Goal: Task Accomplishment & Management: Manage account settings

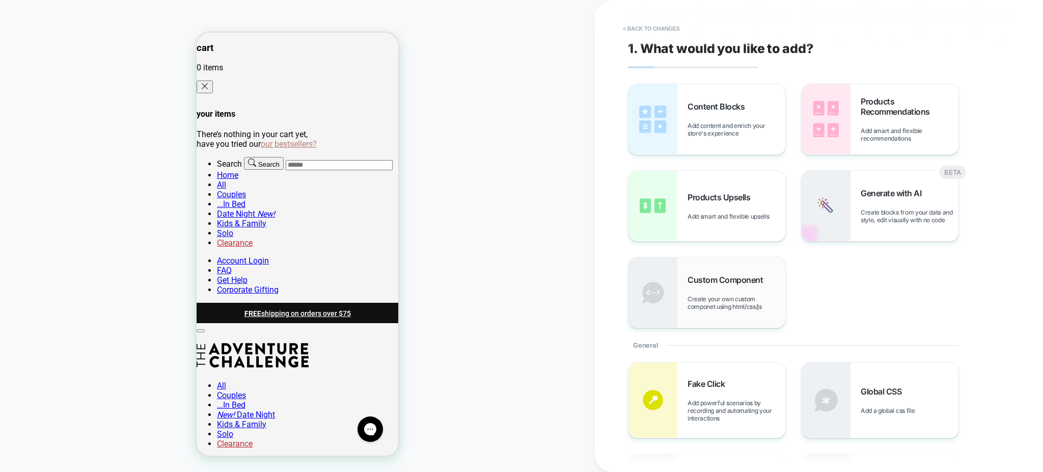
click at [719, 292] on div "Custom Component Create your own custom componet using html/css/js" at bounding box center [737, 293] width 98 height 36
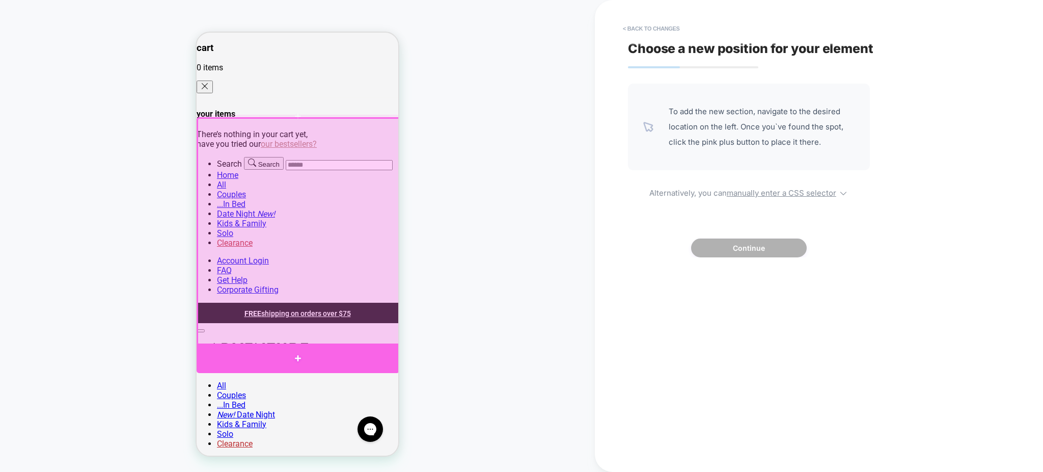
click at [368, 355] on div at bounding box center [298, 358] width 203 height 30
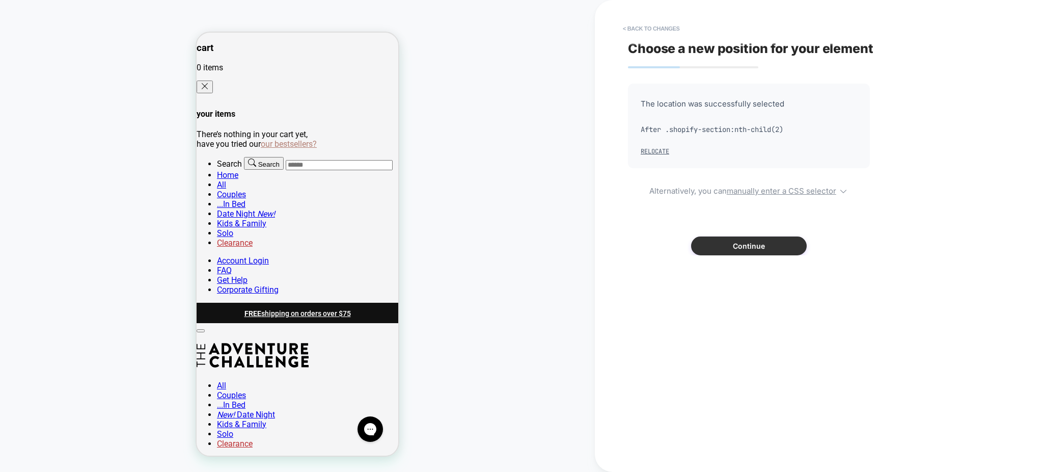
click at [750, 251] on button "Continue" at bounding box center [749, 245] width 116 height 19
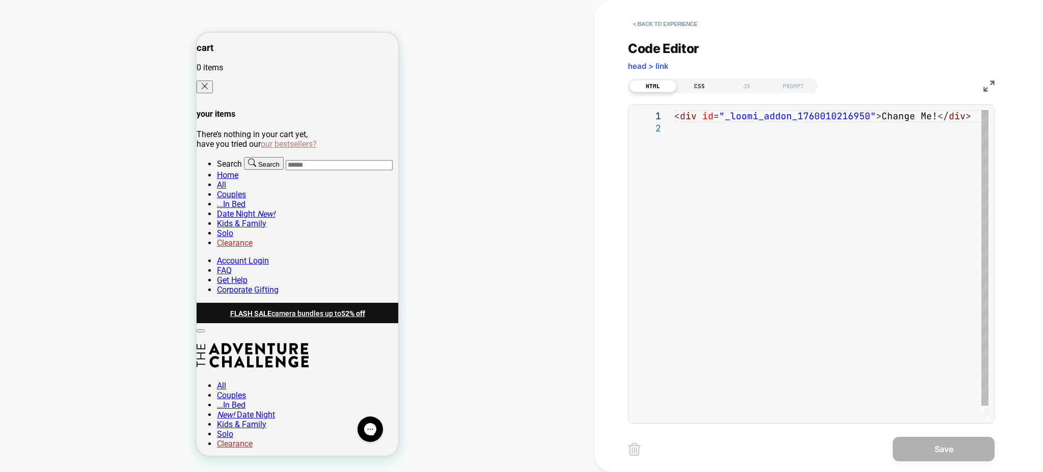
click at [702, 87] on div "CSS" at bounding box center [699, 86] width 47 height 12
click at [748, 87] on div "JS" at bounding box center [746, 86] width 47 height 12
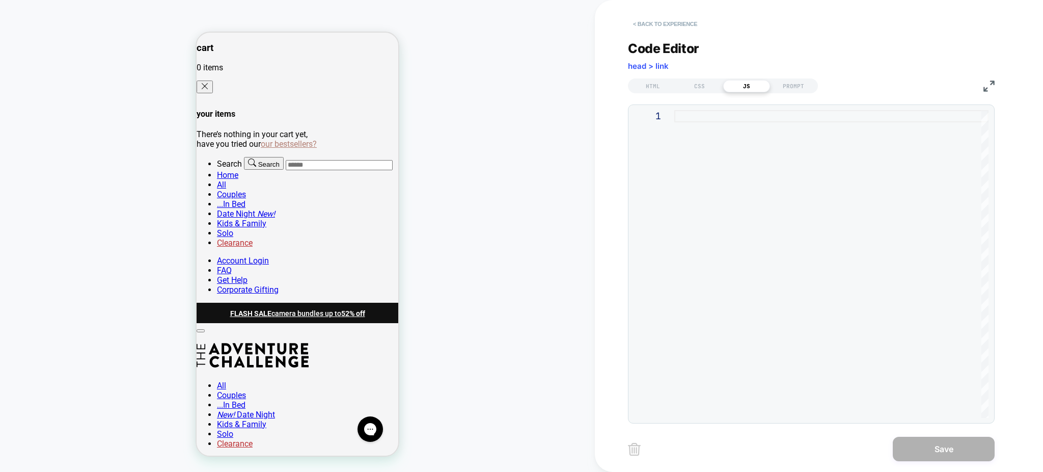
click at [651, 18] on button "< Back to experience" at bounding box center [665, 24] width 74 height 16
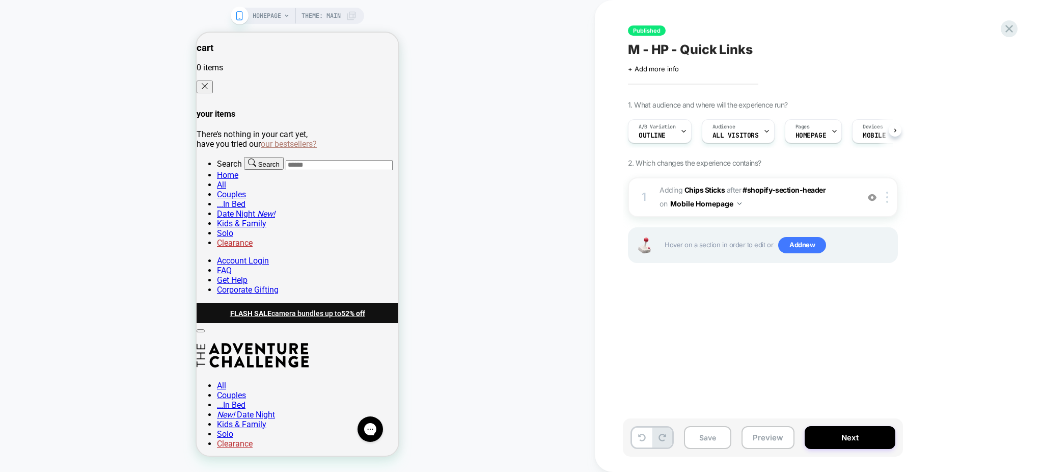
scroll to position [0, 1]
click at [799, 249] on span "Add new" at bounding box center [802, 245] width 48 height 16
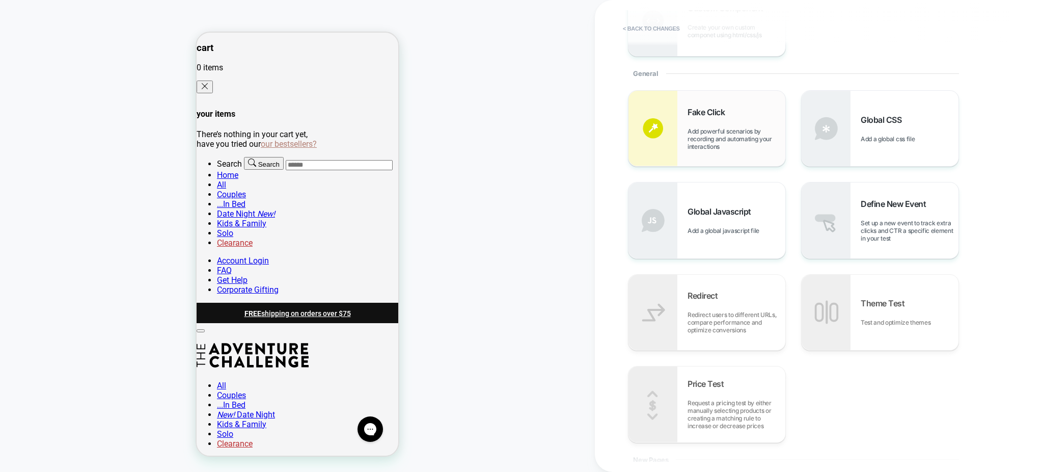
scroll to position [68, 0]
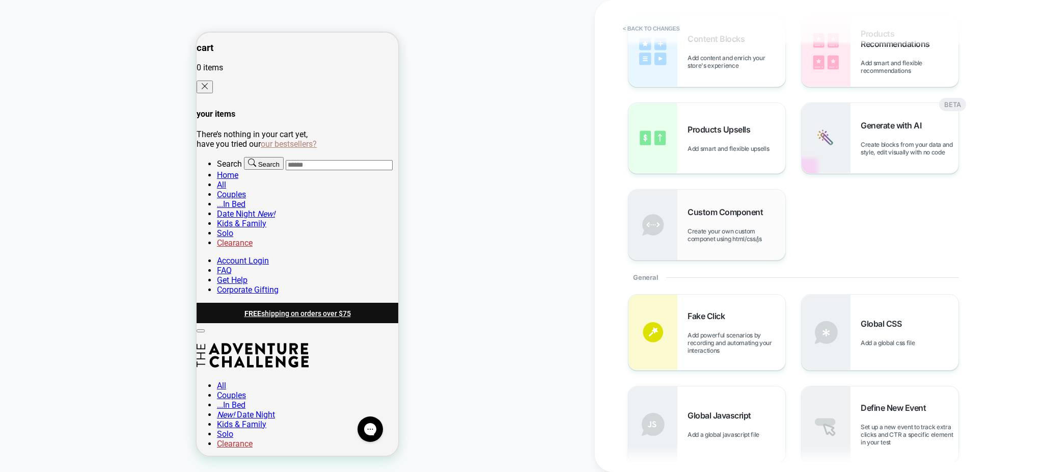
click at [739, 215] on span "Custom Component" at bounding box center [728, 212] width 80 height 10
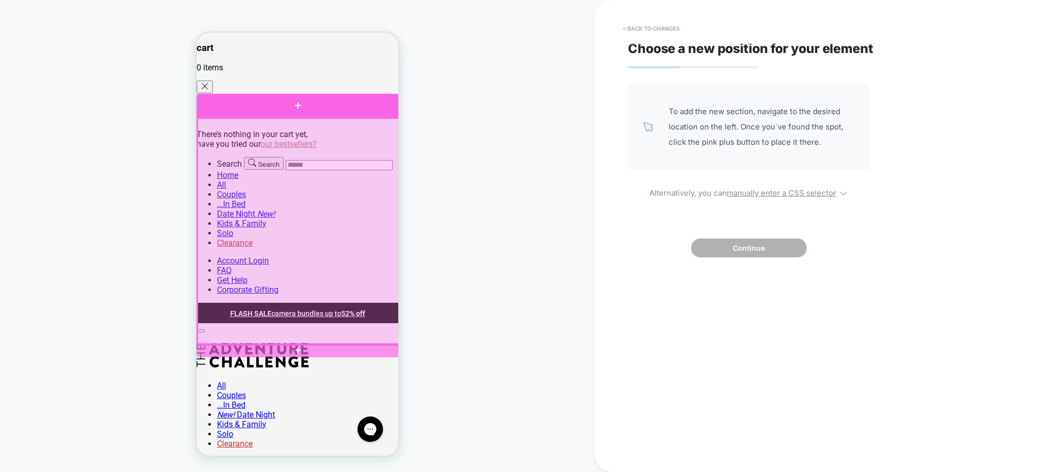
click at [316, 112] on div at bounding box center [298, 105] width 203 height 23
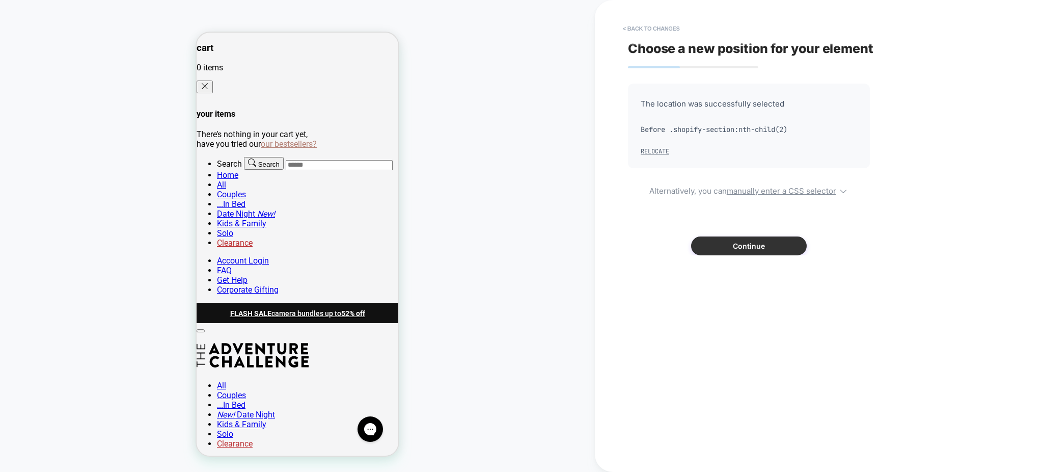
click at [725, 249] on button "Continue" at bounding box center [749, 245] width 116 height 19
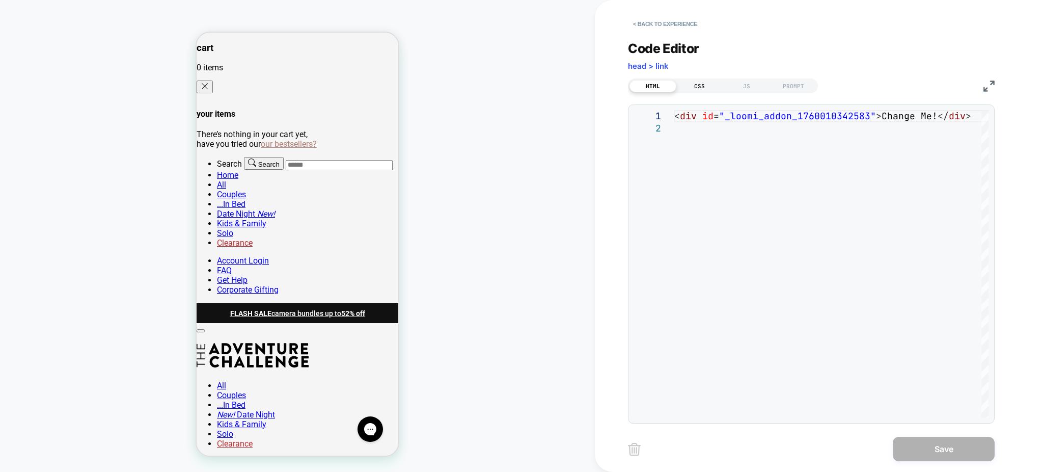
click at [697, 89] on div "CSS" at bounding box center [699, 86] width 47 height 12
click at [749, 89] on div "JS" at bounding box center [746, 86] width 47 height 12
click at [695, 22] on button "< Back to experience" at bounding box center [665, 24] width 74 height 16
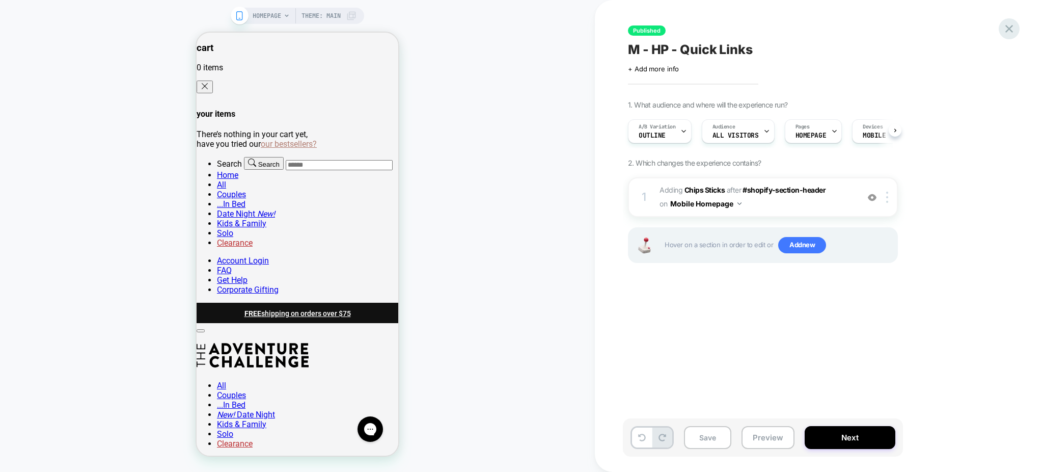
scroll to position [0, 1]
click at [1004, 31] on icon at bounding box center [1009, 29] width 14 height 14
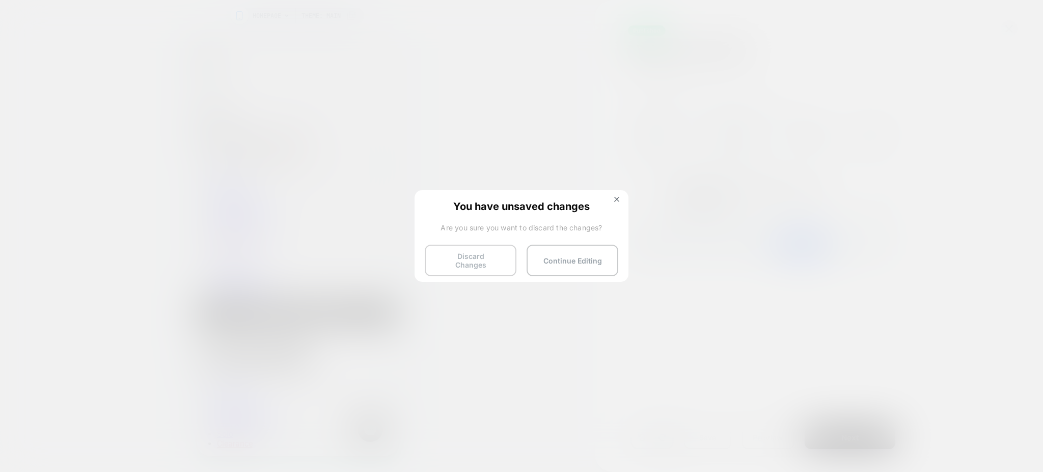
click at [484, 250] on button "Discard Changes" at bounding box center [471, 260] width 92 height 32
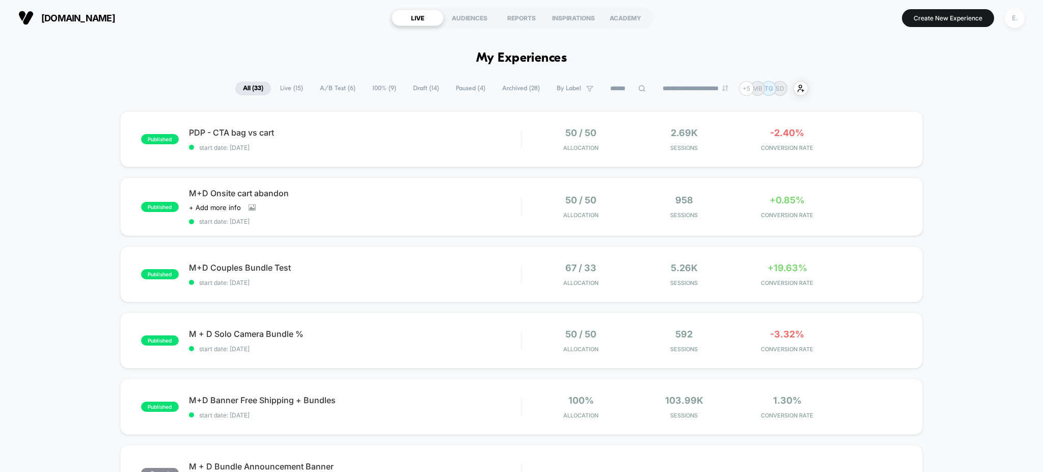
click at [1009, 20] on div "E." at bounding box center [1015, 18] width 20 height 20
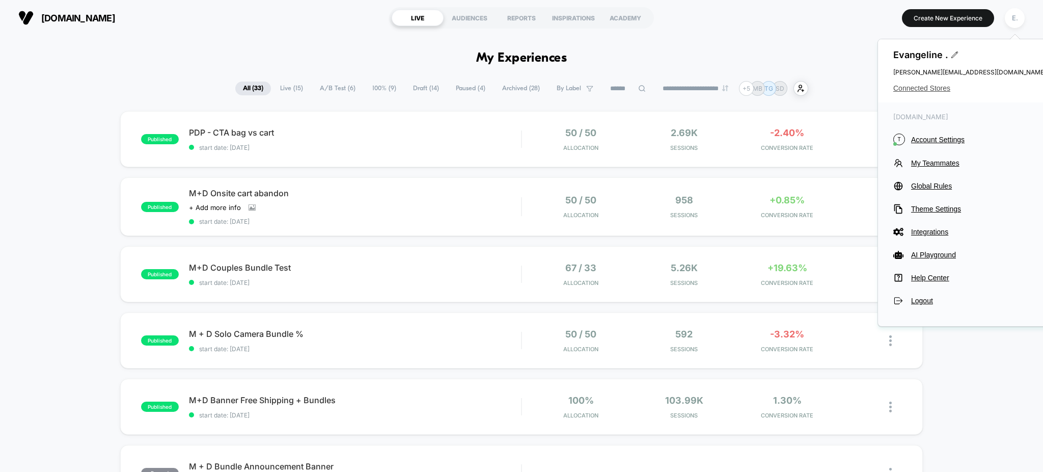
click at [902, 90] on span "Connected Stores" at bounding box center [969, 88] width 153 height 8
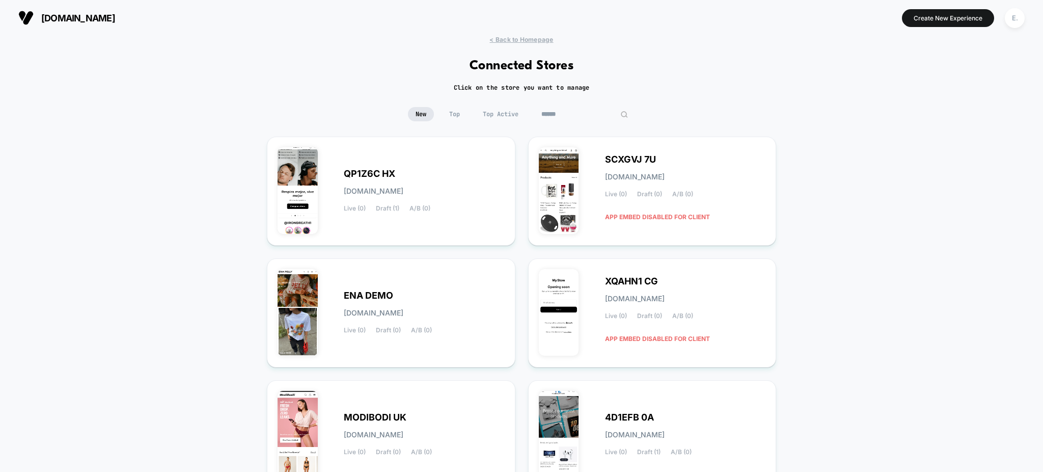
click at [581, 120] on input at bounding box center [585, 114] width 102 height 14
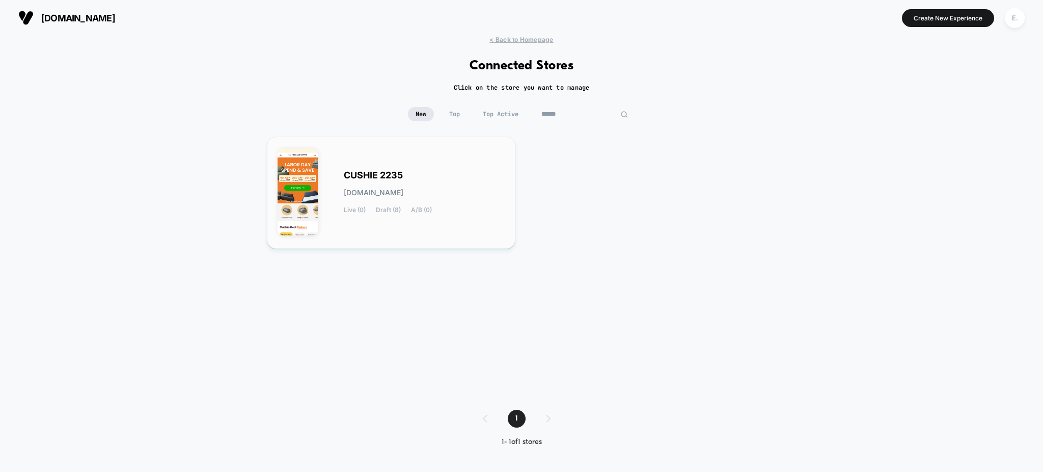
type input "******"
click at [447, 174] on div "CUSHIE 2235 [DOMAIN_NAME] Live (0) Draft (8) A/B (0)" at bounding box center [424, 193] width 161 height 42
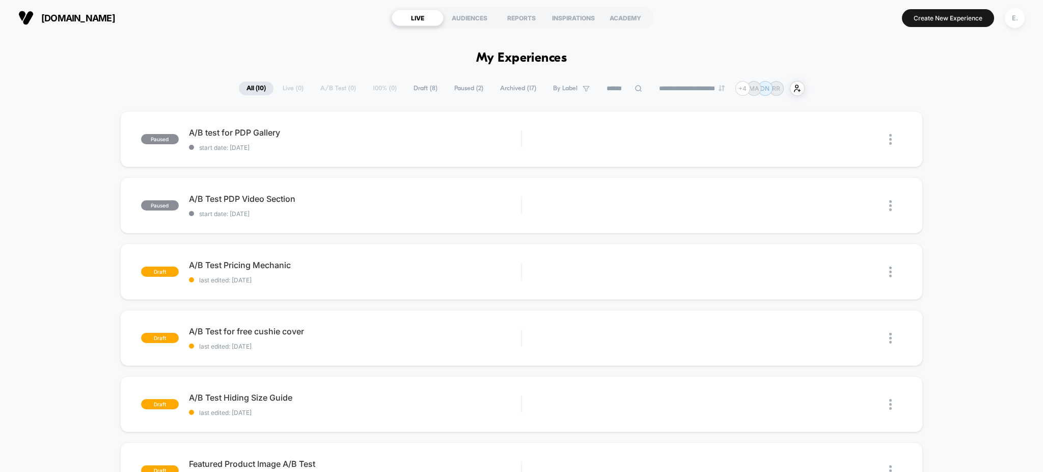
click at [421, 87] on span "Draft ( 8 )" at bounding box center [425, 88] width 39 height 14
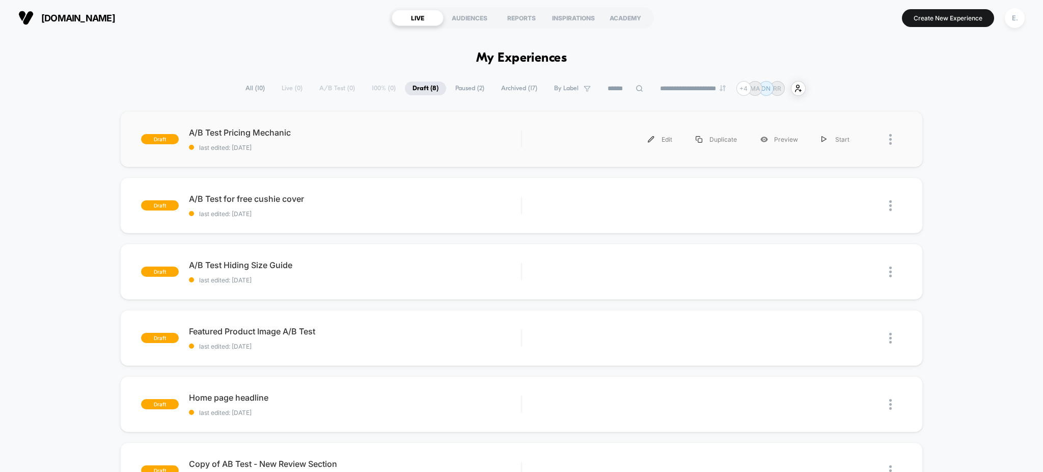
click at [413, 152] on div "draft A/B Test Pricing Mechanic last edited: [DATE] Edit Duplicate Preview Start" at bounding box center [521, 139] width 803 height 56
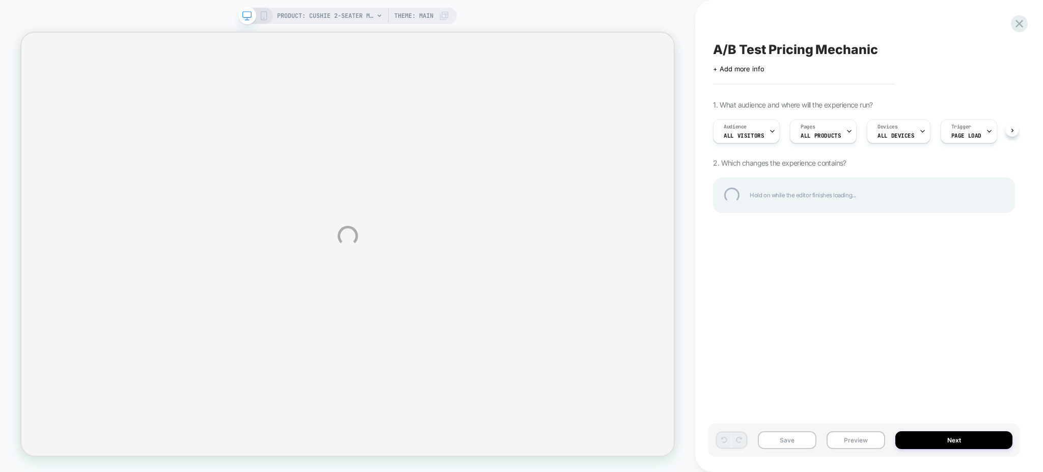
click at [830, 56] on div "A/B Test Pricing Mechanic" at bounding box center [864, 49] width 302 height 15
click at [830, 56] on textarea "**********" at bounding box center [827, 50] width 229 height 16
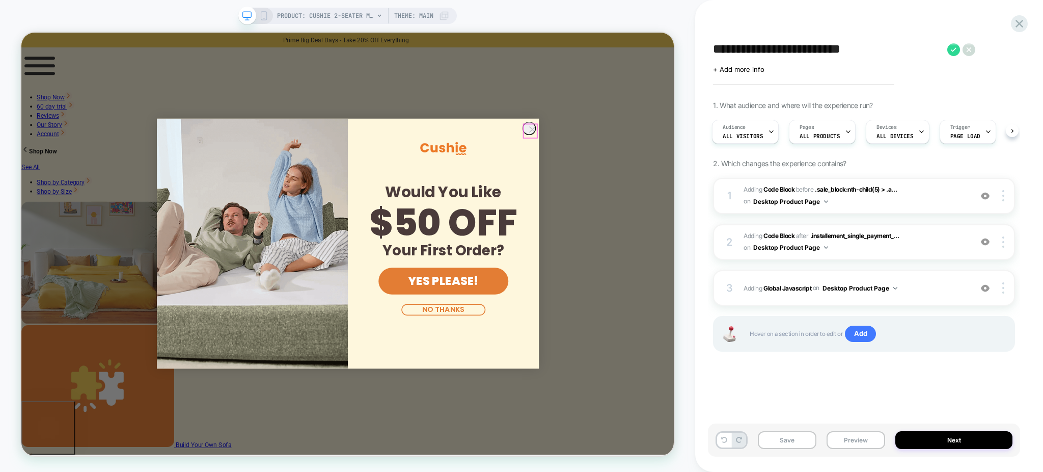
click at [700, 169] on circle "Close dialog" at bounding box center [702, 161] width 17 height 17
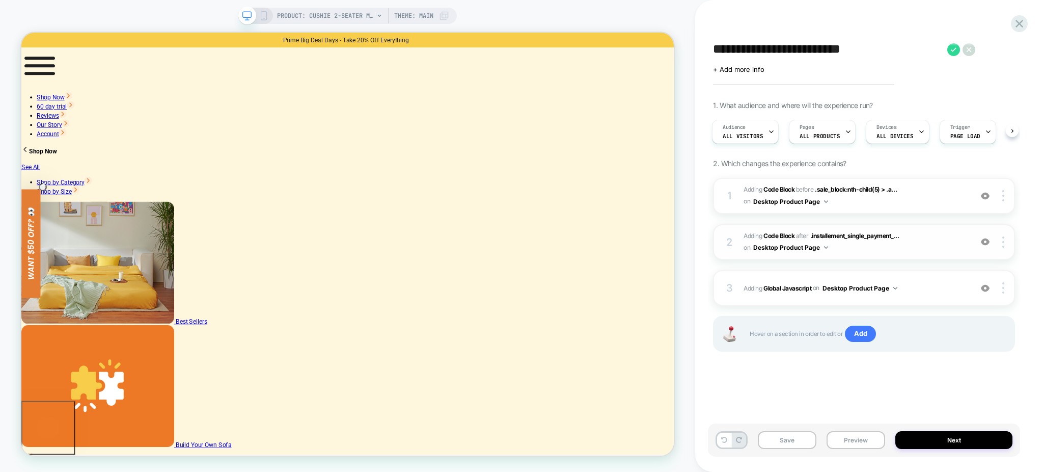
click at [989, 240] on img at bounding box center [985, 241] width 9 height 9
click at [985, 190] on div at bounding box center [985, 195] width 19 height 11
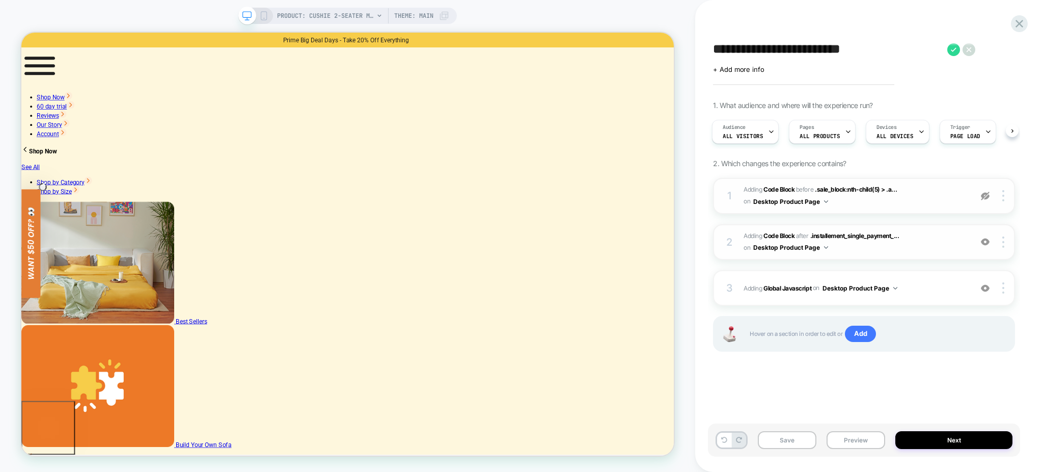
click at [985, 190] on div at bounding box center [985, 195] width 19 height 11
click at [990, 286] on div at bounding box center [985, 287] width 19 height 11
click at [984, 196] on img at bounding box center [985, 196] width 9 height 9
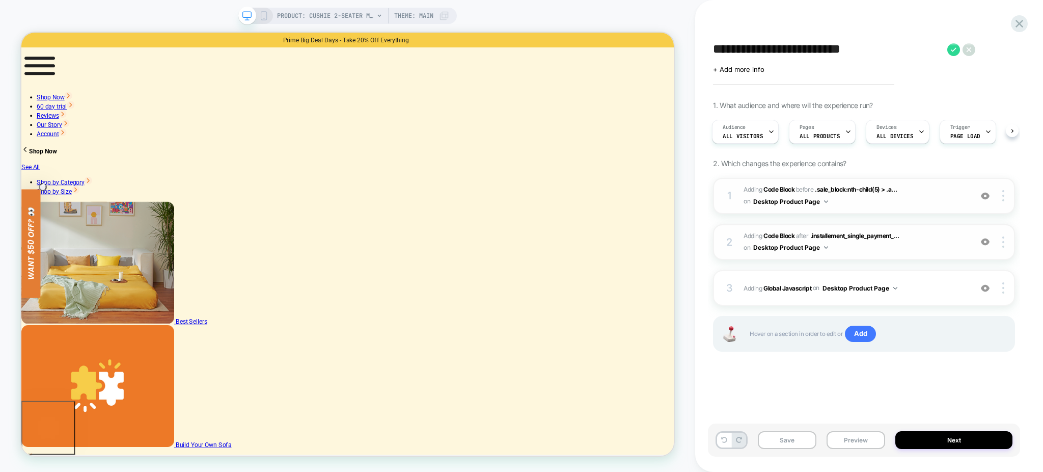
click at [984, 242] on img at bounding box center [985, 241] width 9 height 9
click at [938, 439] on button "Next" at bounding box center [953, 440] width 117 height 18
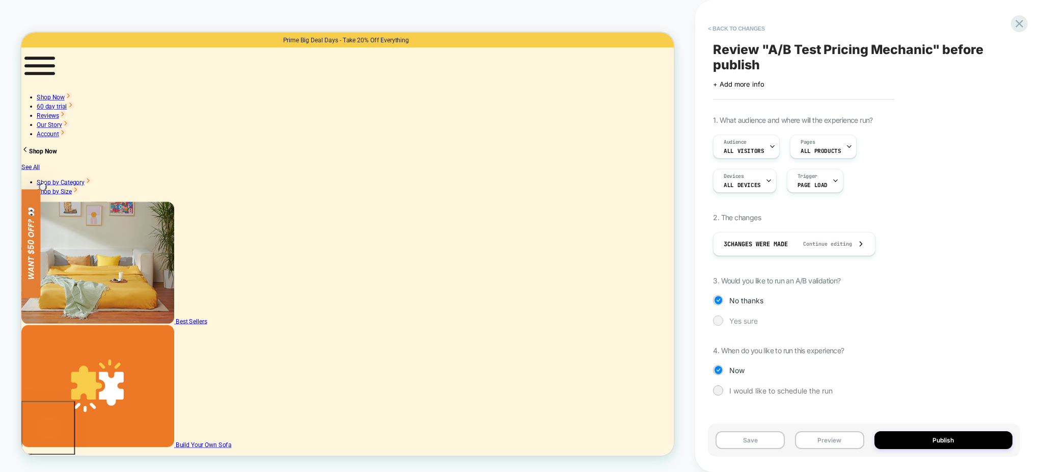
click at [740, 318] on div "Yes sure" at bounding box center [864, 320] width 302 height 10
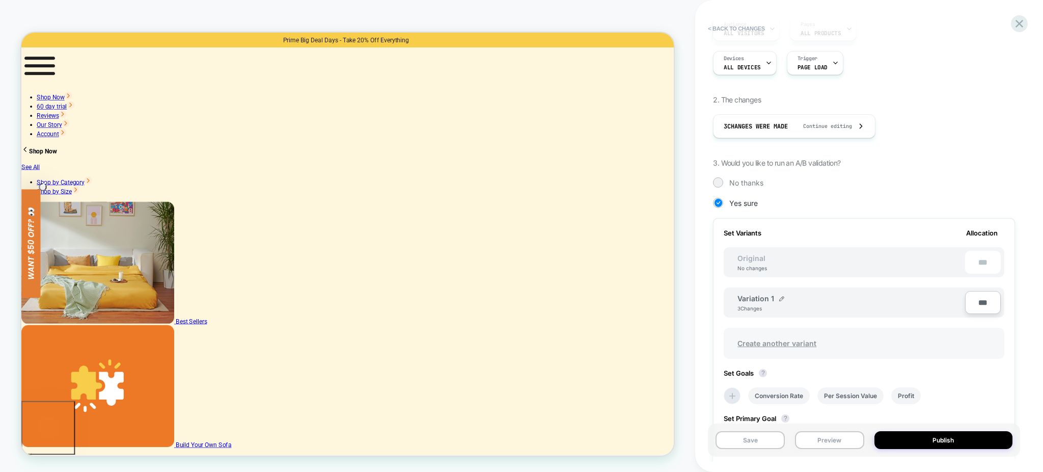
scroll to position [197, 0]
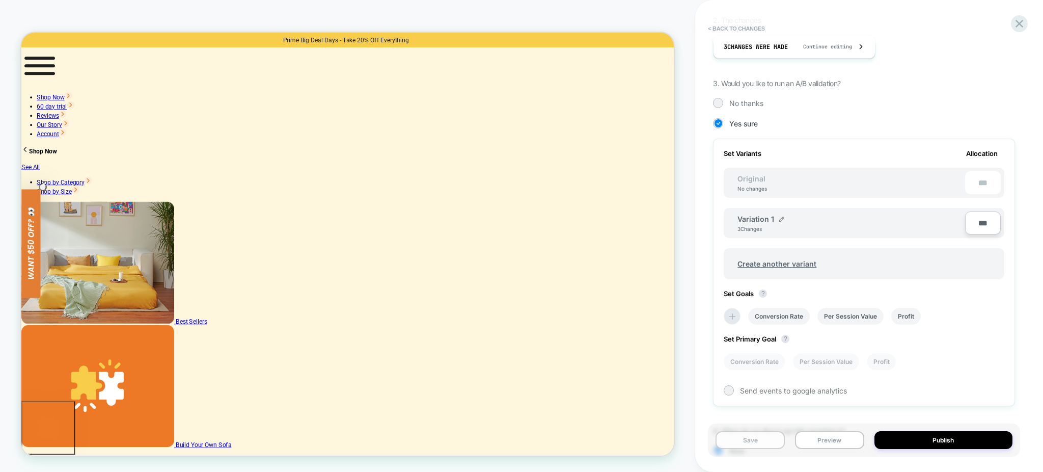
click at [766, 445] on button "Save" at bounding box center [750, 440] width 69 height 18
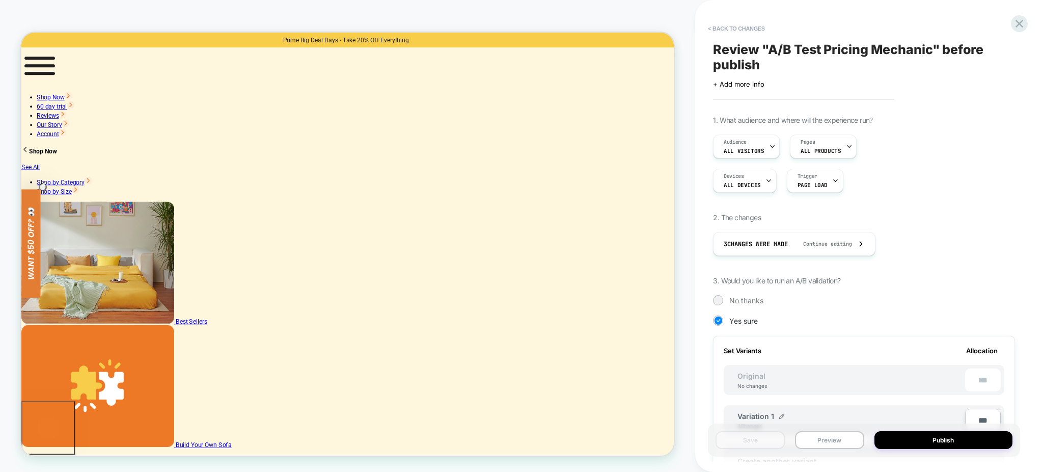
scroll to position [135, 0]
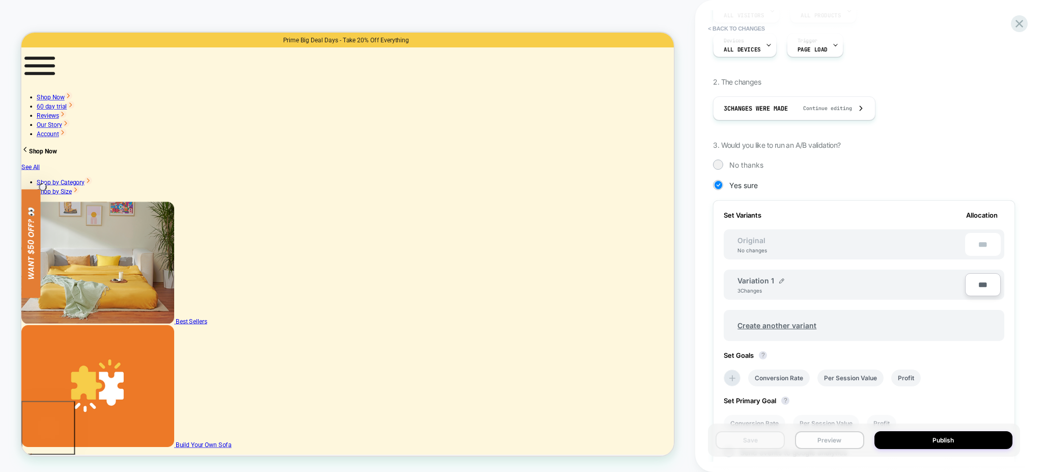
click at [848, 438] on button "Preview" at bounding box center [829, 440] width 69 height 18
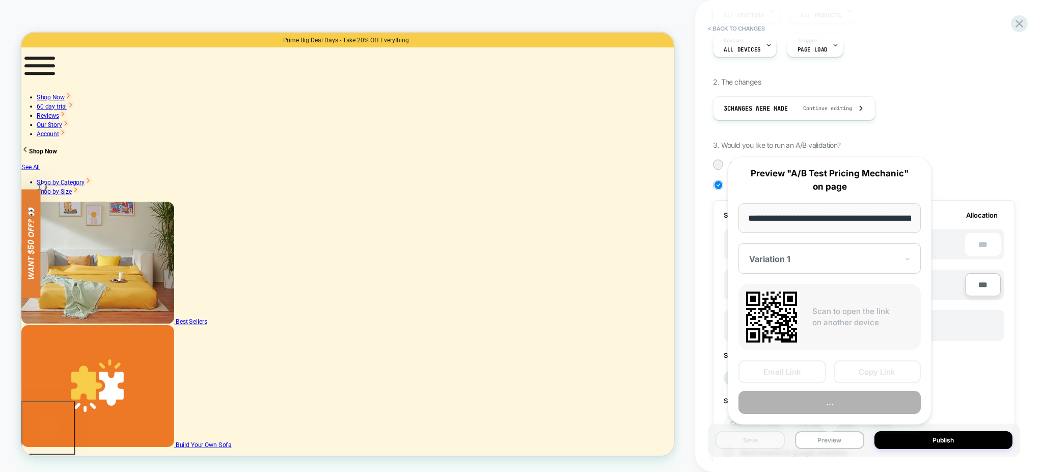
scroll to position [0, 233]
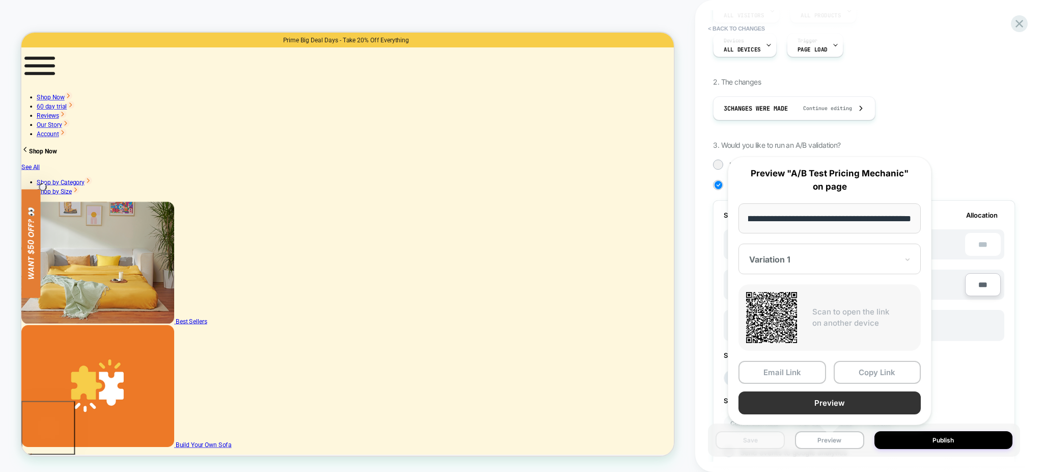
click at [834, 400] on button "Preview" at bounding box center [830, 402] width 182 height 23
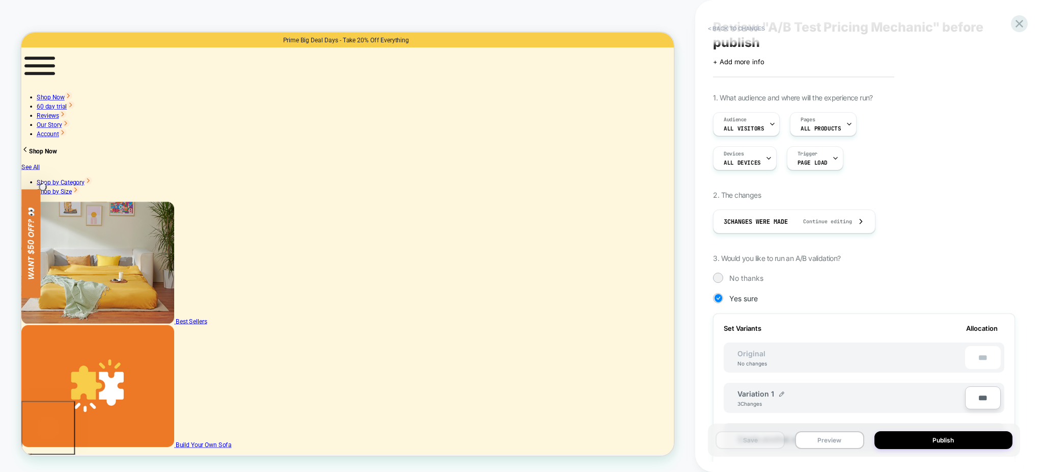
scroll to position [0, 0]
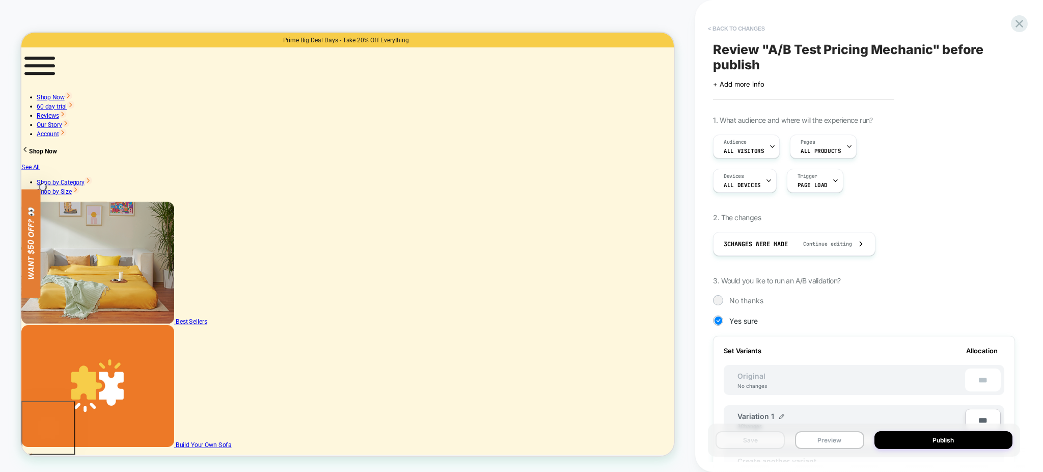
click at [732, 31] on button "< Back to changes" at bounding box center [736, 28] width 67 height 16
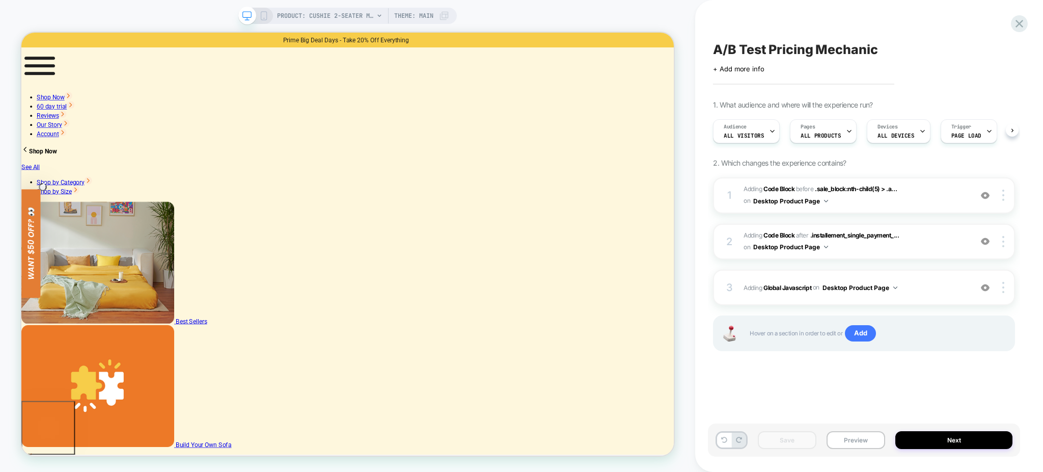
scroll to position [0, 1]
click at [985, 193] on img at bounding box center [985, 195] width 9 height 9
click at [982, 192] on img at bounding box center [985, 195] width 9 height 9
click at [983, 239] on img at bounding box center [985, 241] width 9 height 9
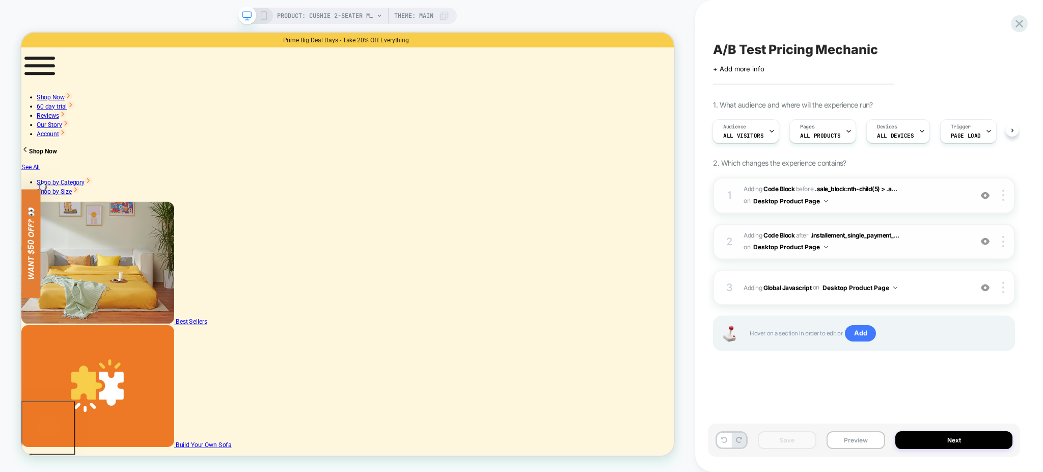
click at [981, 195] on img at bounding box center [985, 195] width 9 height 9
click at [1003, 191] on img at bounding box center [1003, 194] width 2 height 11
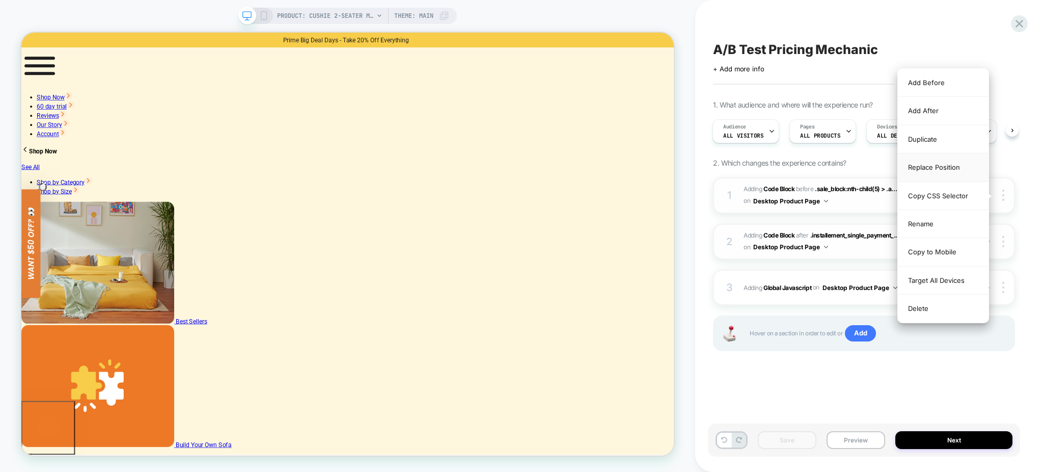
click at [965, 162] on div "Replace Position" at bounding box center [943, 167] width 91 height 28
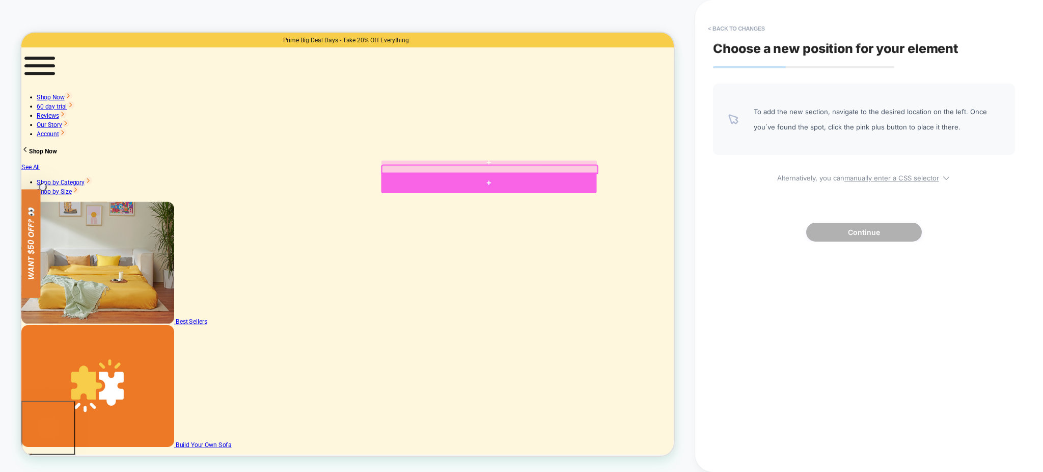
click at [610, 241] on div at bounding box center [644, 233] width 287 height 28
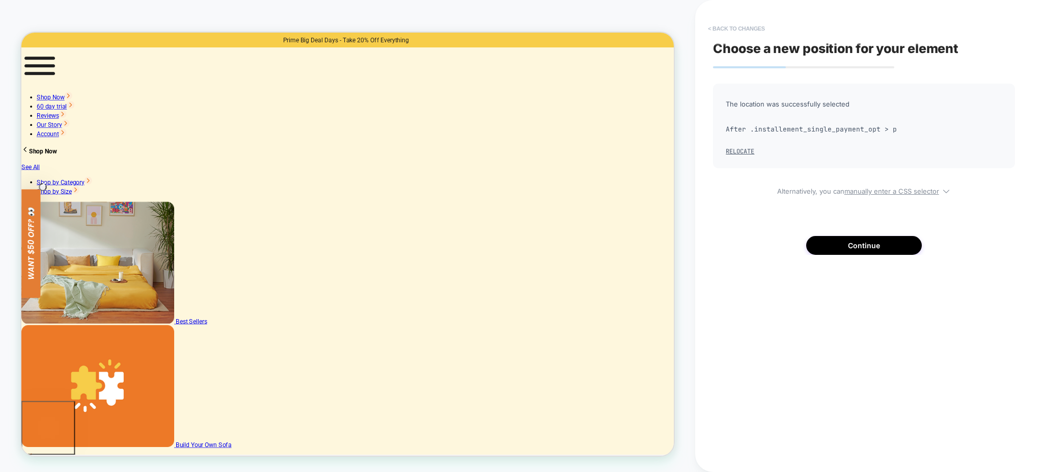
click at [735, 29] on button "< Back to changes" at bounding box center [736, 28] width 67 height 16
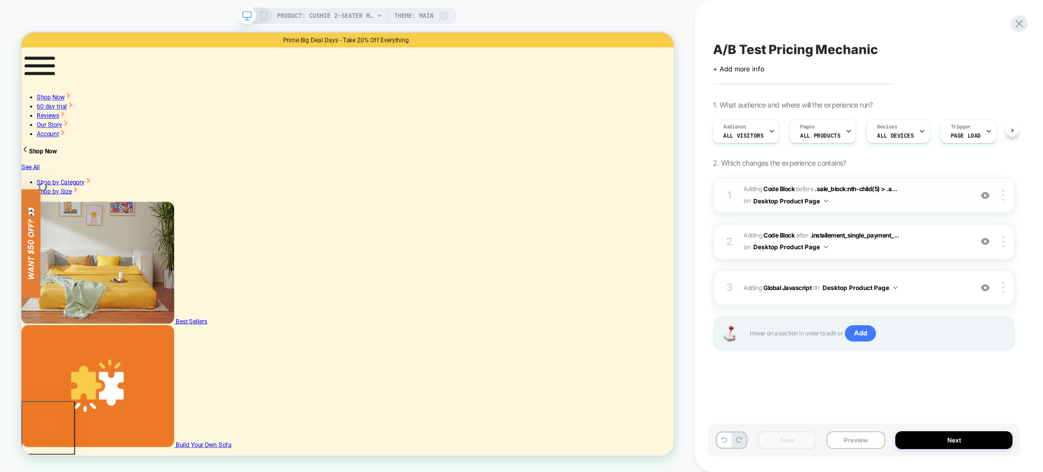
click at [814, 208] on div "1 Adding Code Block BEFORE .sale_block:nth-child(5) > .a... .sale_block:nth-chi…" at bounding box center [864, 195] width 302 height 36
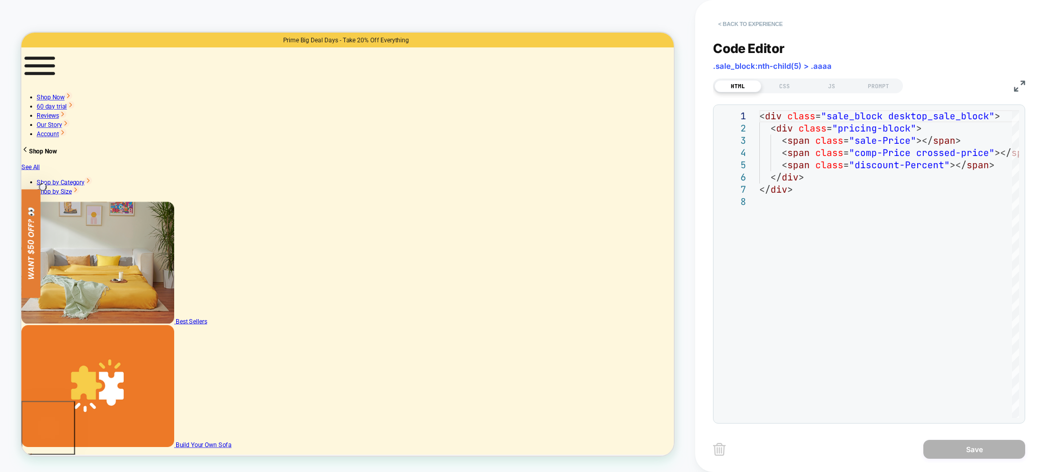
click at [748, 24] on button "< Back to experience" at bounding box center [750, 24] width 74 height 16
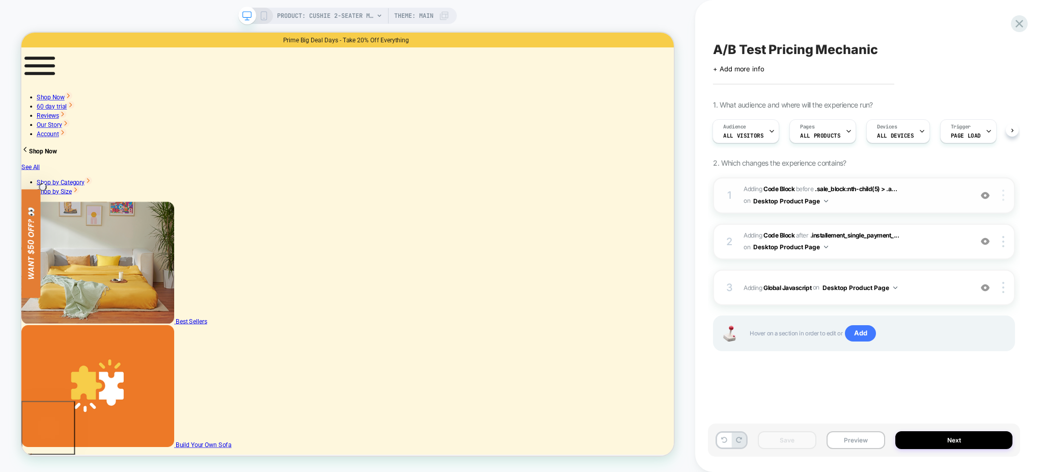
click at [1004, 195] on img at bounding box center [1003, 194] width 2 height 11
click at [1000, 199] on div at bounding box center [1004, 194] width 19 height 11
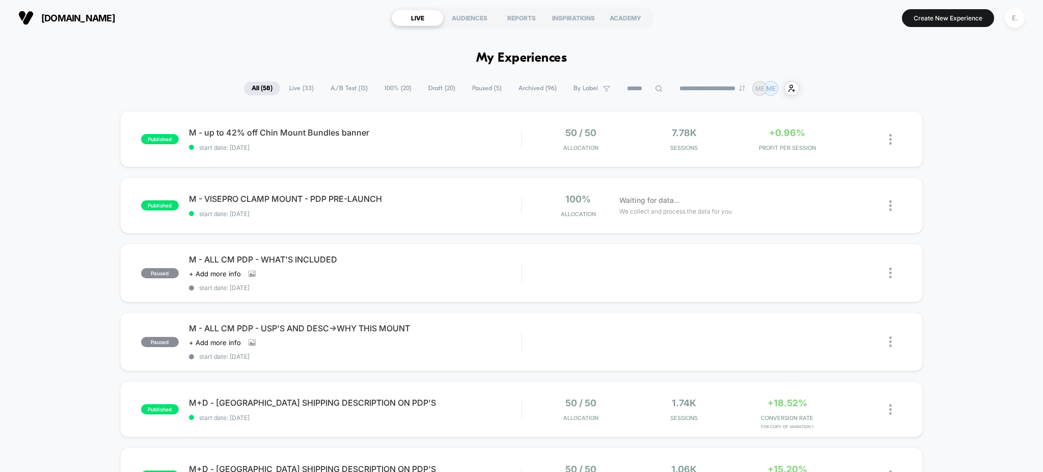
drag, startPoint x: 1008, startPoint y: 13, endPoint x: 1001, endPoint y: 20, distance: 10.1
click at [1008, 13] on div "E." at bounding box center [1015, 18] width 20 height 20
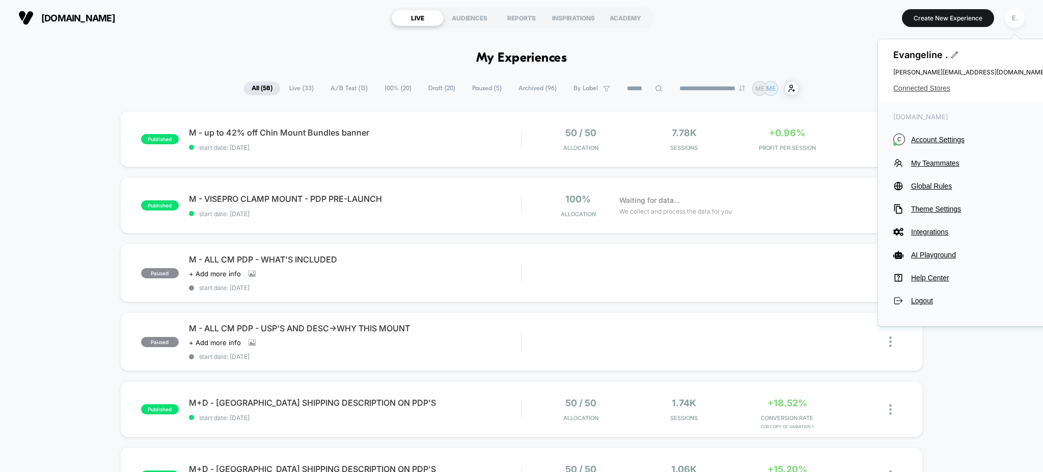
click at [925, 89] on span "Connected Stores" at bounding box center [969, 88] width 153 height 8
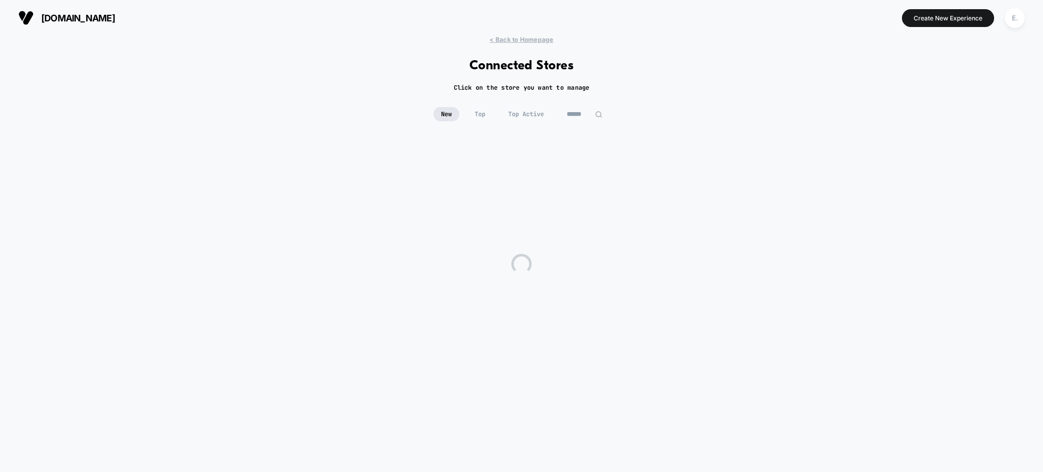
click at [576, 119] on input at bounding box center [584, 114] width 51 height 14
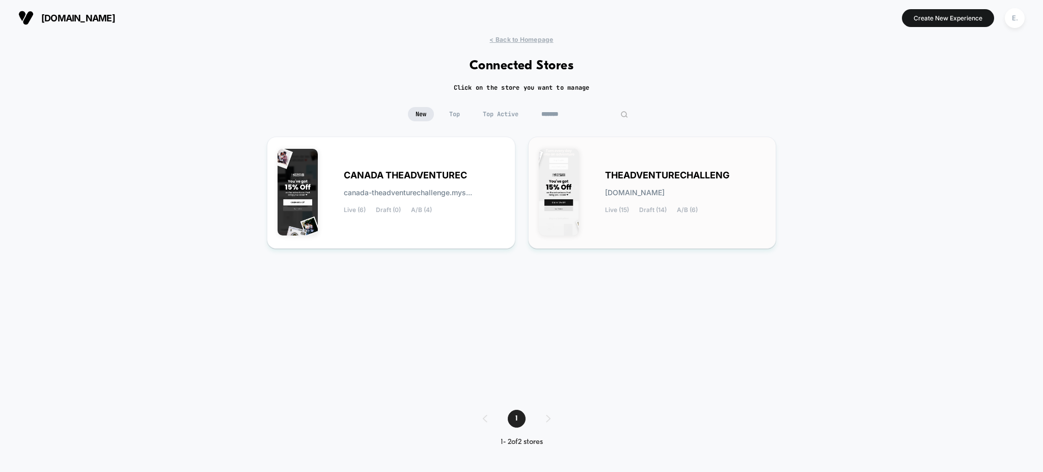
type input "*******"
click at [639, 214] on div "THEADVENTURECHALLENG theadventurechallenge.myshopify.com Live (15) Draft (14) A…" at bounding box center [652, 192] width 227 height 91
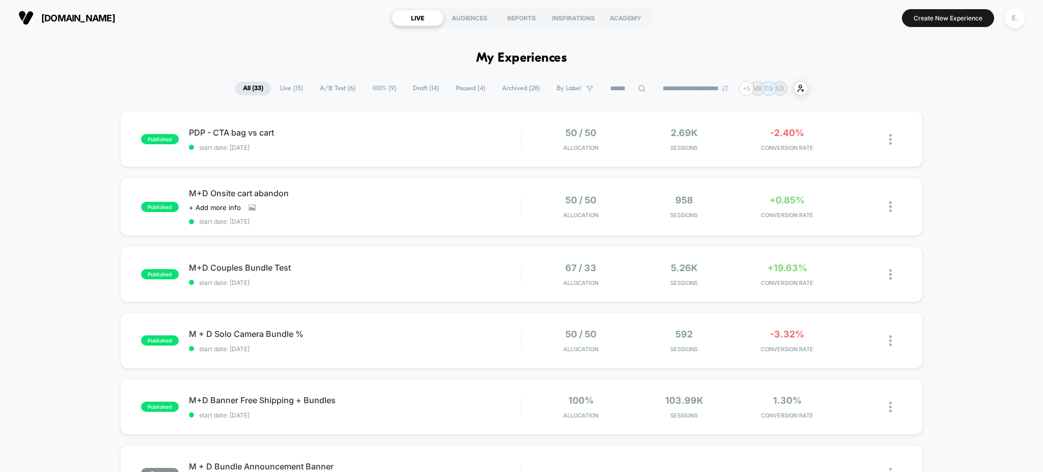
click at [416, 87] on span "Draft ( 14 )" at bounding box center [425, 88] width 41 height 14
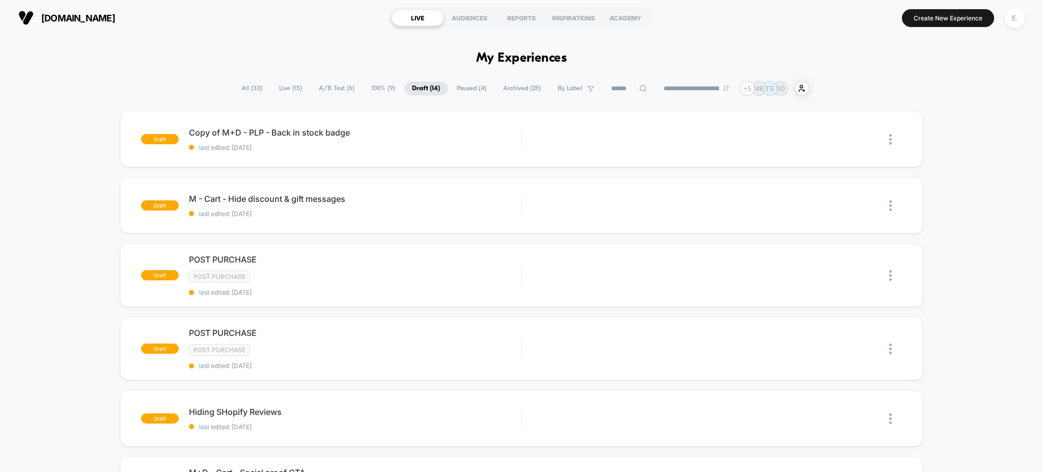
click at [284, 88] on span "Live ( 15 )" at bounding box center [290, 88] width 38 height 14
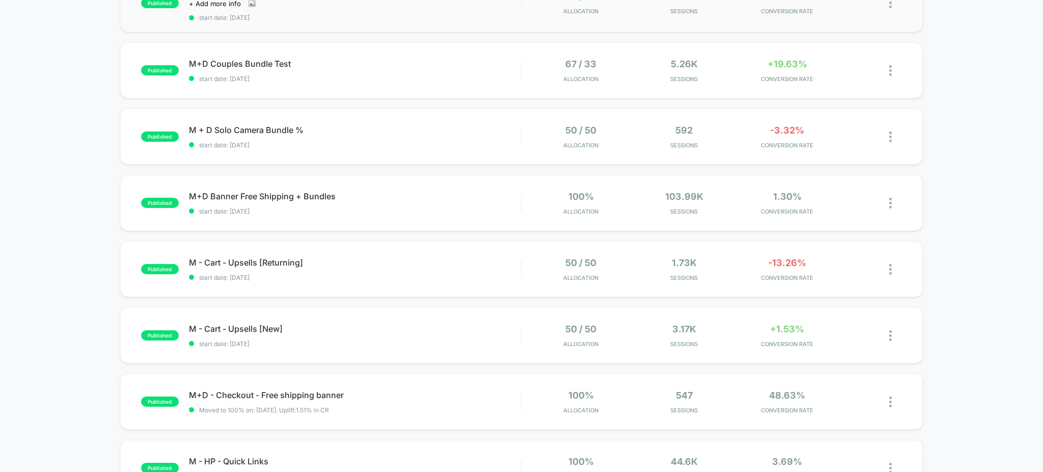
scroll to position [339, 0]
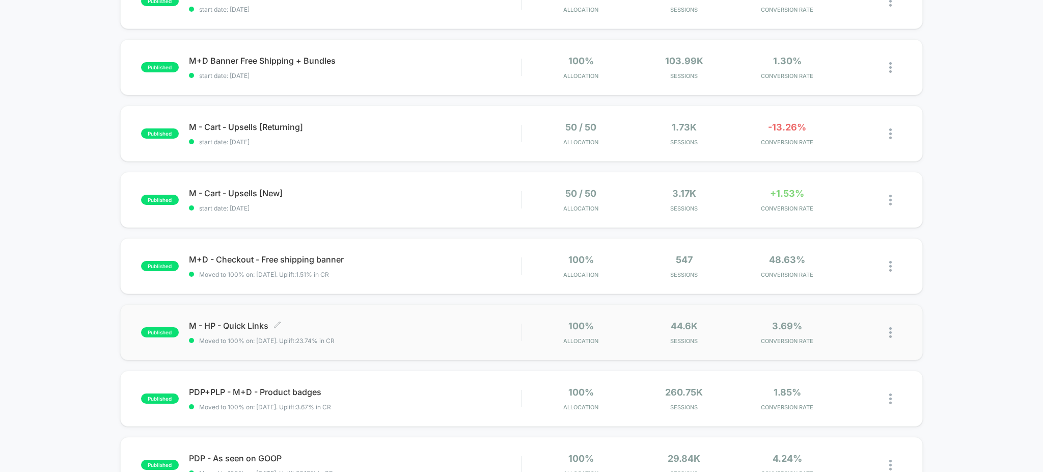
click at [470, 332] on div "M - HP - Quick Links Click to edit experience details Click to edit experience …" at bounding box center [355, 332] width 333 height 24
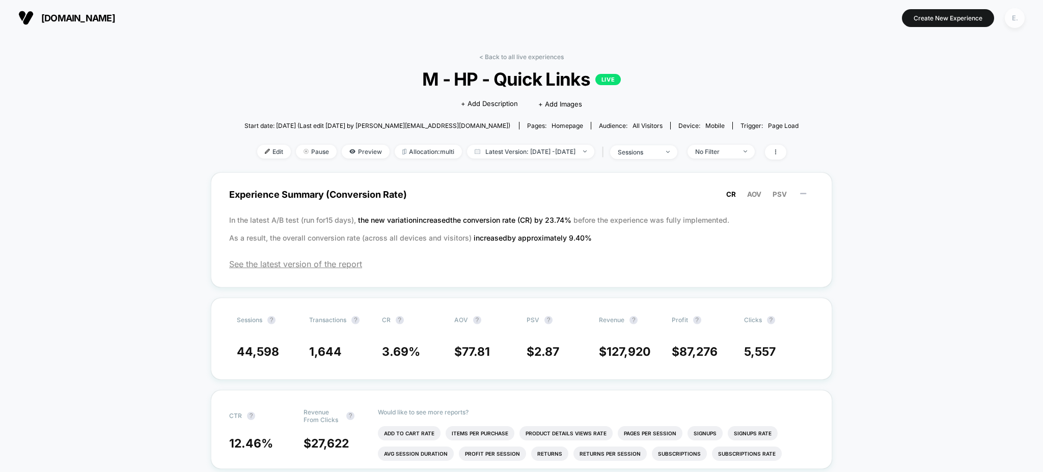
click at [1013, 20] on div "E." at bounding box center [1015, 18] width 20 height 20
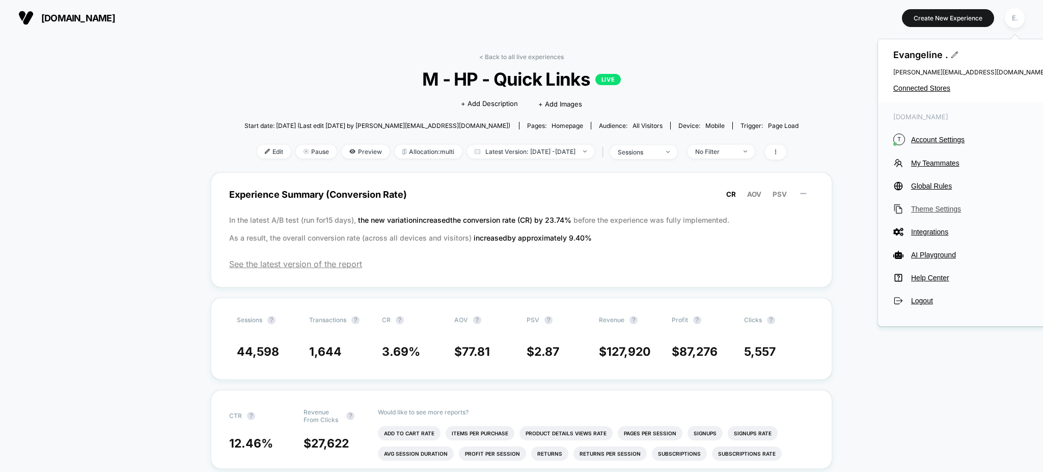
click at [940, 208] on span "Theme Settings" at bounding box center [978, 209] width 135 height 8
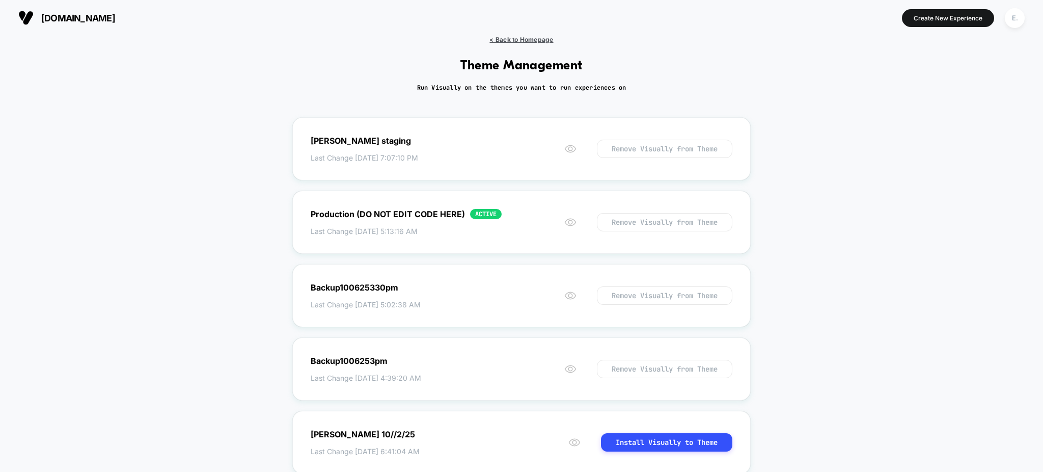
click at [531, 38] on span "< Back to Homepage" at bounding box center [521, 40] width 64 height 8
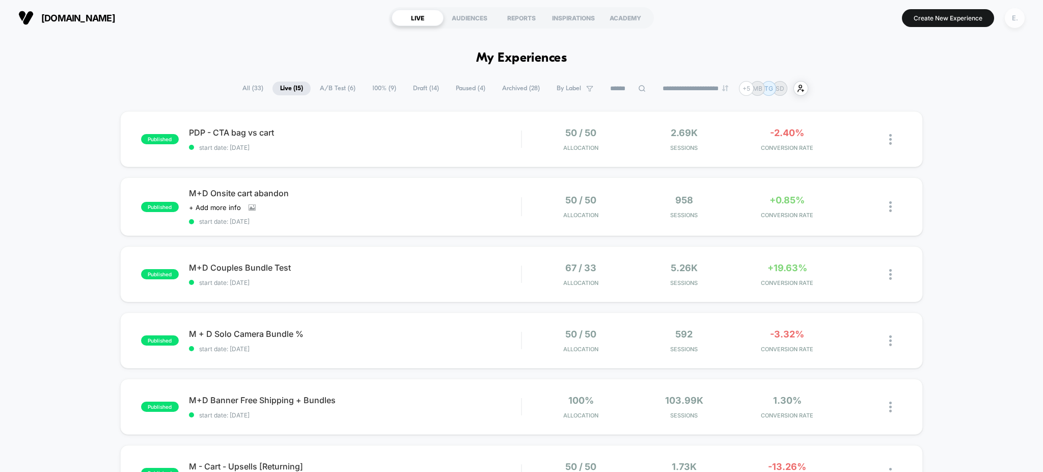
click at [1013, 18] on div "E." at bounding box center [1015, 18] width 20 height 20
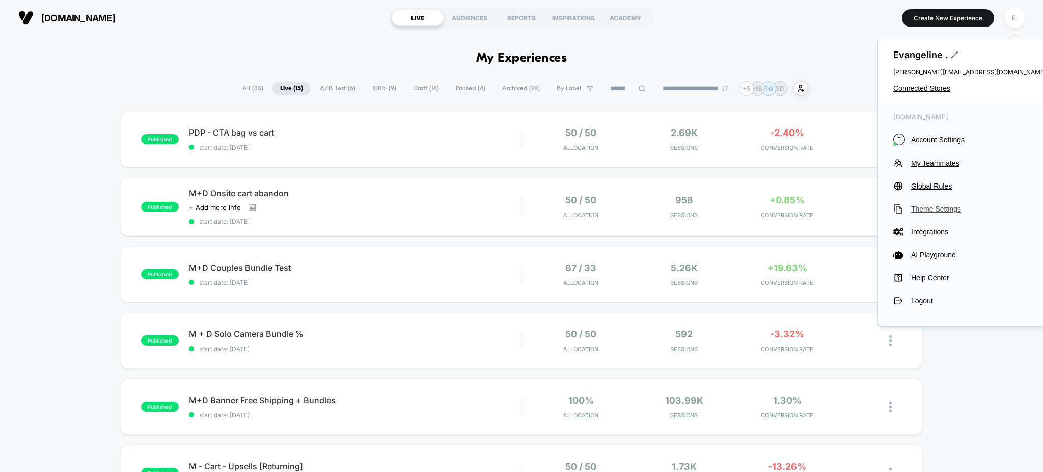
click at [928, 207] on span "Theme Settings" at bounding box center [978, 209] width 135 height 8
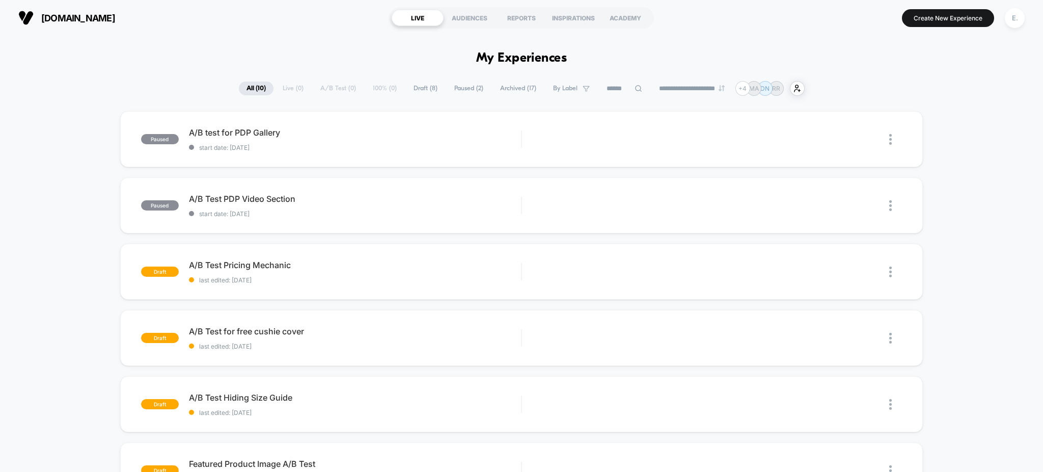
click at [417, 90] on span "Draft ( 8 )" at bounding box center [425, 88] width 39 height 14
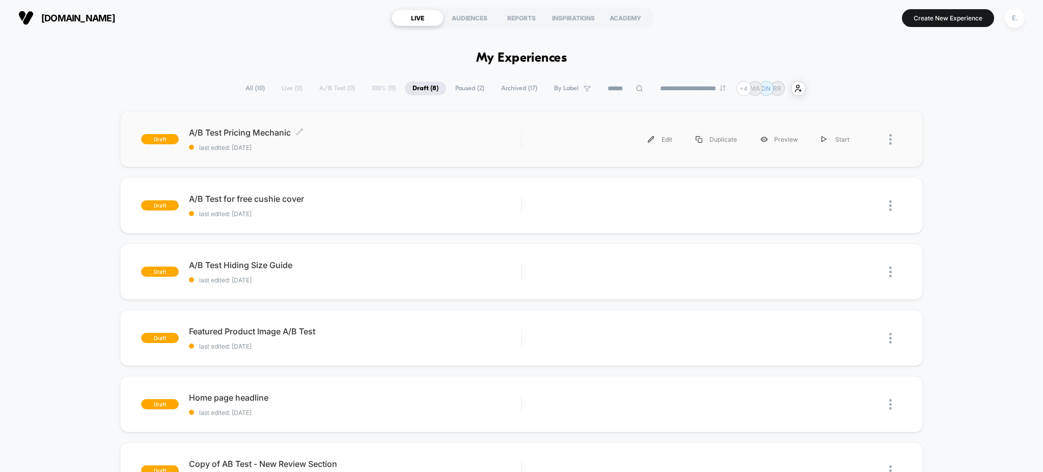
click at [397, 149] on span "last edited: [DATE]" at bounding box center [355, 148] width 333 height 8
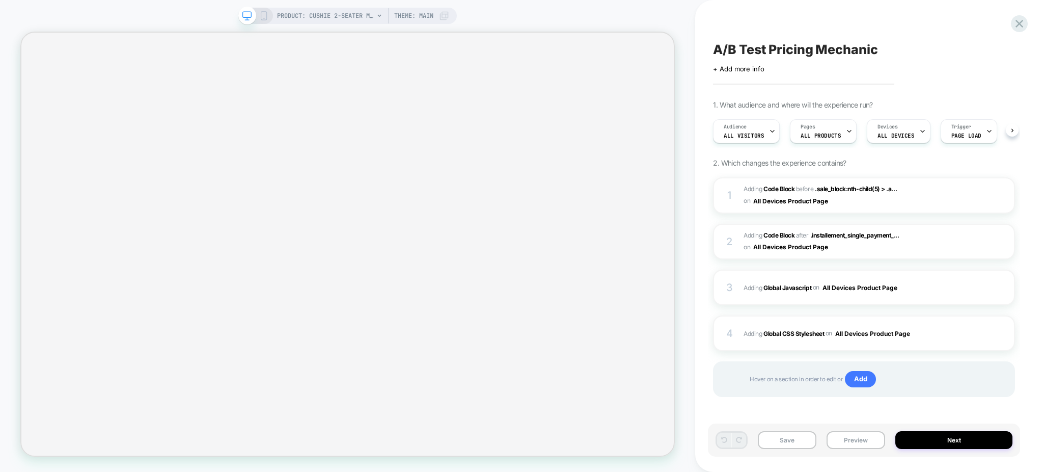
scroll to position [0, 1]
click at [906, 239] on span "Adding Code Block AFTER .installement_single_payment_... .installement_single_p…" at bounding box center [855, 242] width 223 height 24
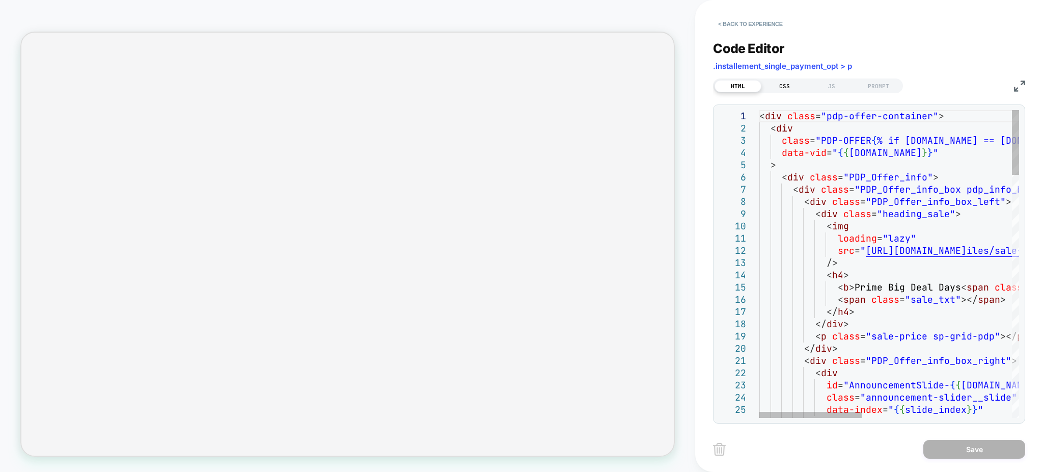
click at [784, 87] on div "CSS" at bounding box center [784, 86] width 47 height 12
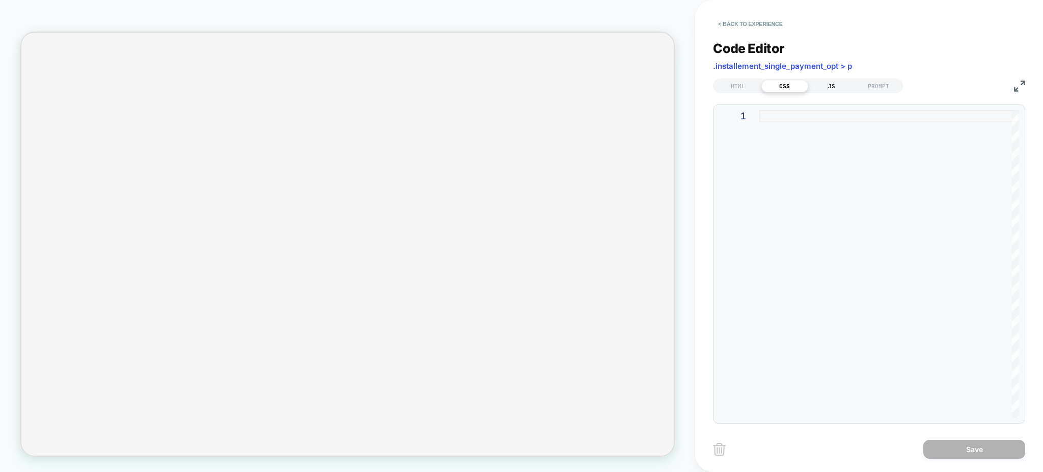
click at [830, 91] on div "JS" at bounding box center [831, 86] width 47 height 12
click at [745, 19] on button "< Back to experience" at bounding box center [750, 24] width 74 height 16
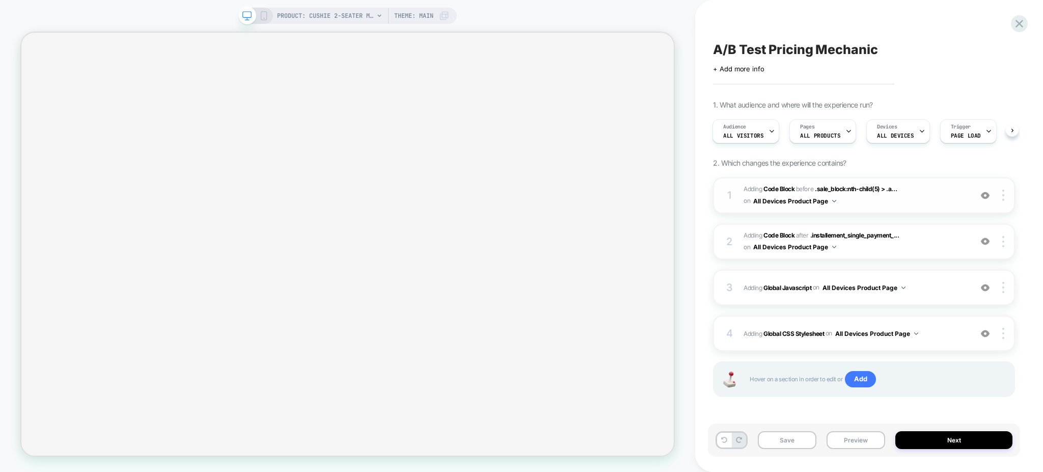
click at [893, 206] on span "Adding Code Block BEFORE .sale_block:nth-child(5) > .a... .sale_block:nth-child…" at bounding box center [855, 195] width 223 height 24
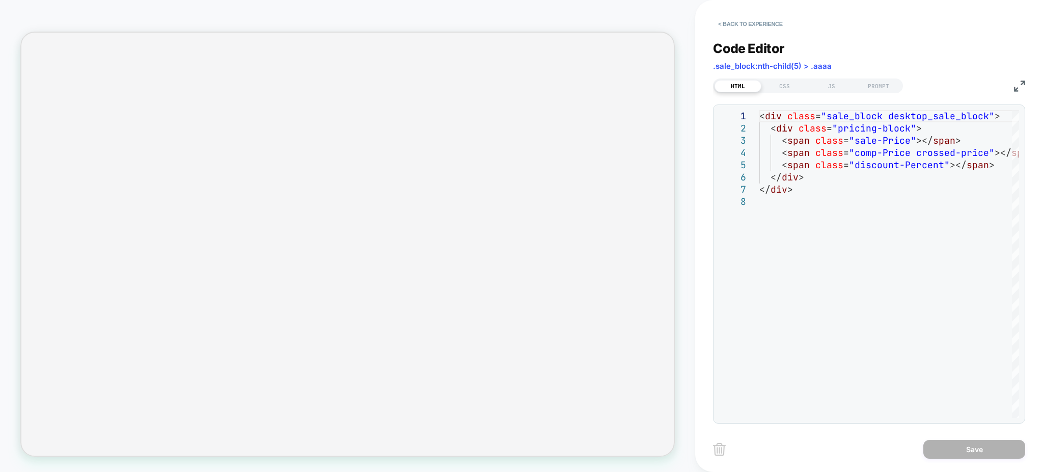
click at [784, 95] on div "**********" at bounding box center [869, 225] width 312 height 395
click at [784, 89] on div "CSS" at bounding box center [784, 86] width 47 height 12
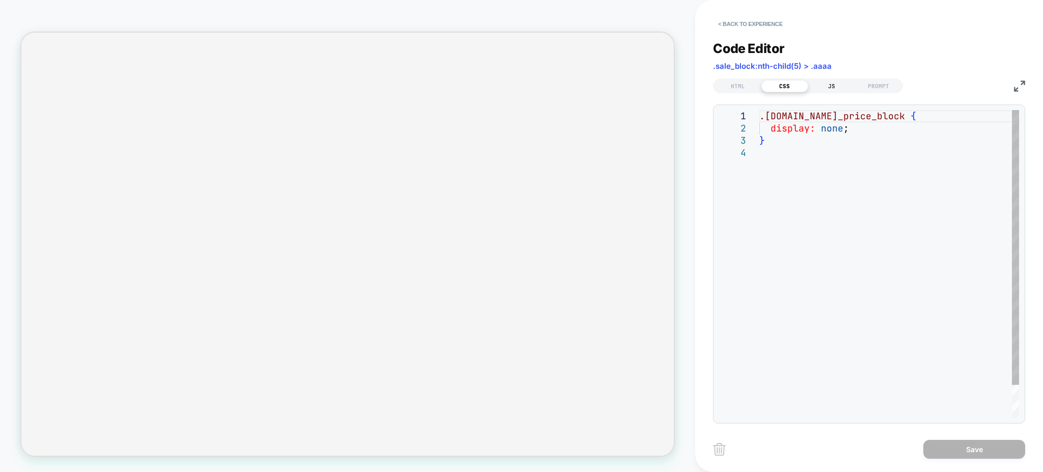
click at [822, 90] on div "JS" at bounding box center [831, 86] width 47 height 12
click at [735, 23] on button "< Back to experience" at bounding box center [750, 24] width 74 height 16
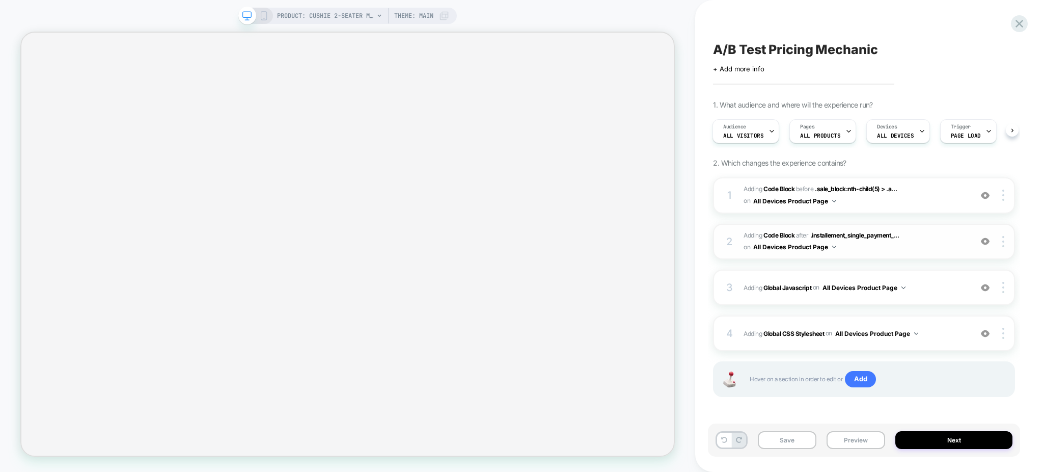
click at [984, 237] on img at bounding box center [985, 241] width 9 height 9
click at [984, 198] on img at bounding box center [985, 195] width 9 height 9
click at [990, 239] on div at bounding box center [985, 241] width 19 height 11
click at [983, 195] on img at bounding box center [985, 195] width 9 height 9
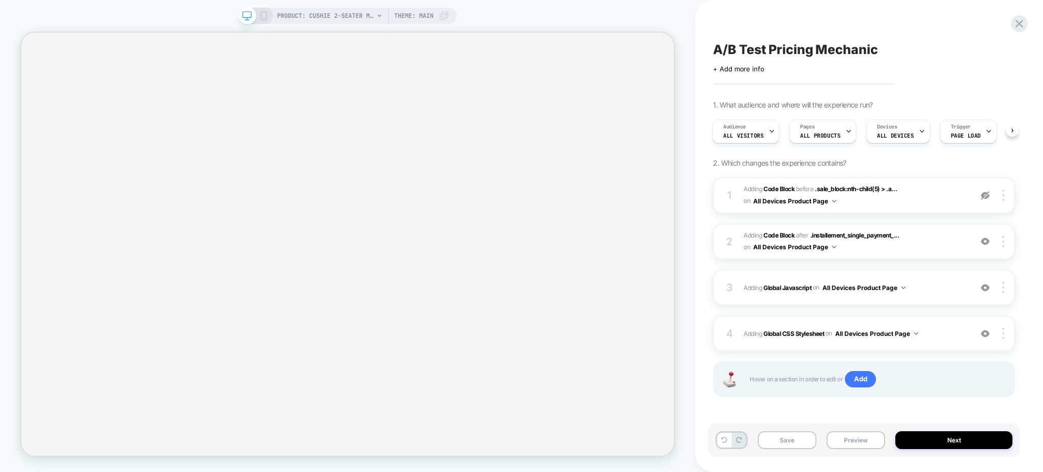
click at [983, 195] on img at bounding box center [985, 195] width 9 height 9
click at [988, 284] on img at bounding box center [985, 287] width 9 height 9
click at [955, 284] on span "Adding Global Javascript on All Devices Product Page" at bounding box center [855, 287] width 223 height 13
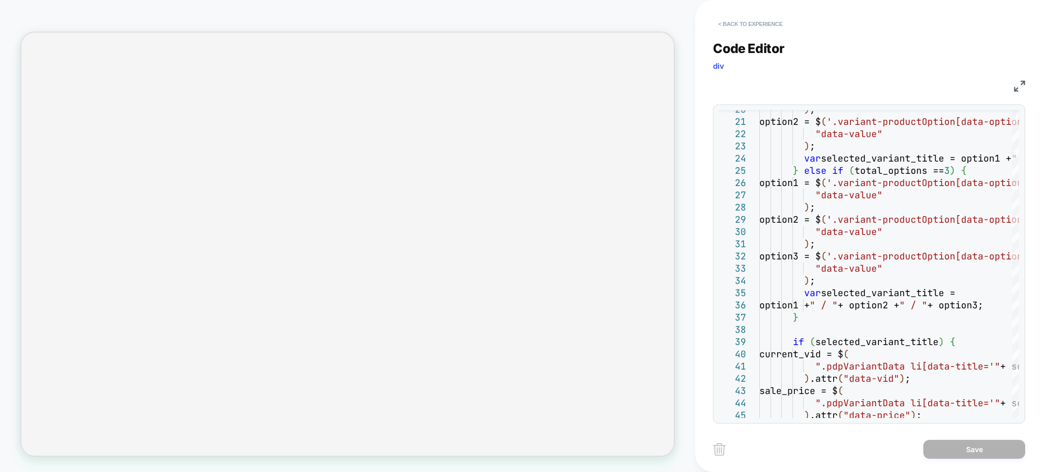
click at [737, 32] on button "< Back to experience" at bounding box center [750, 24] width 74 height 16
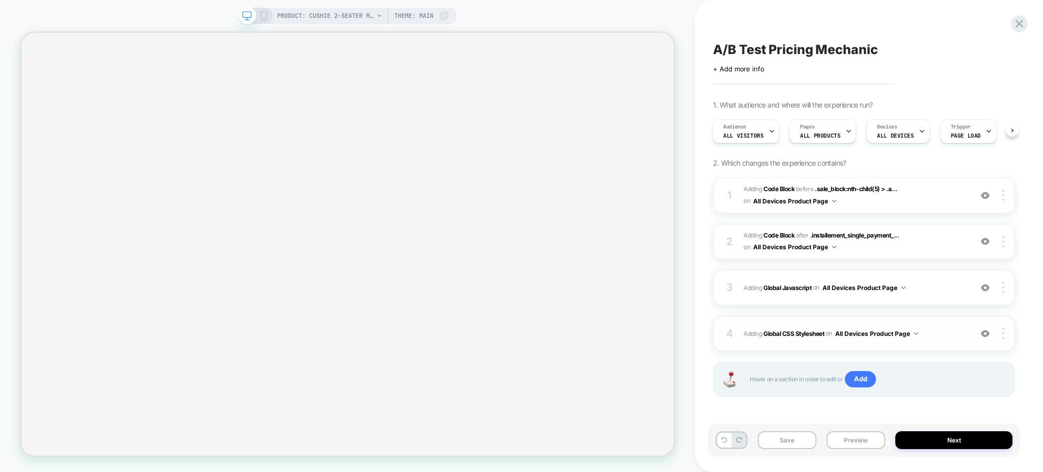
click at [951, 325] on div "4 Adding Global CSS Stylesheet on All Devices Product Page Add Before Add After…" at bounding box center [864, 333] width 302 height 36
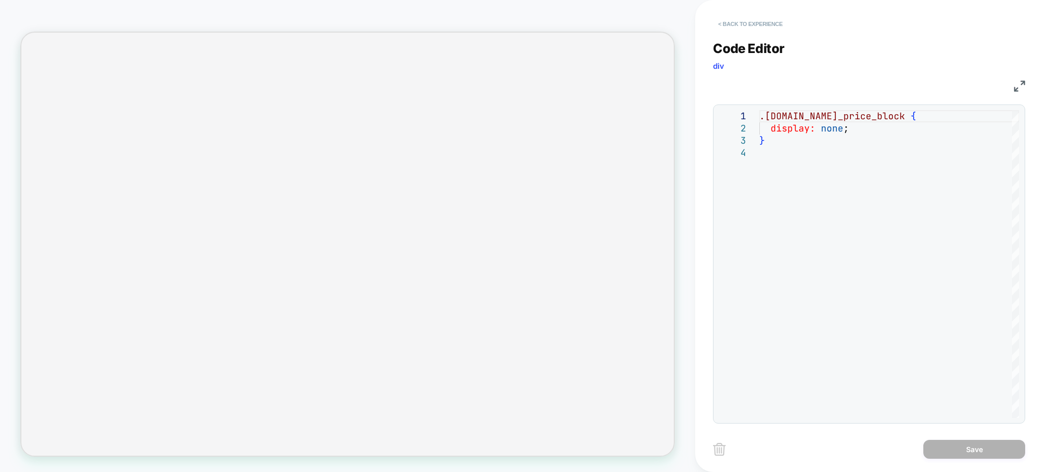
click at [747, 25] on button "< Back to experience" at bounding box center [750, 24] width 74 height 16
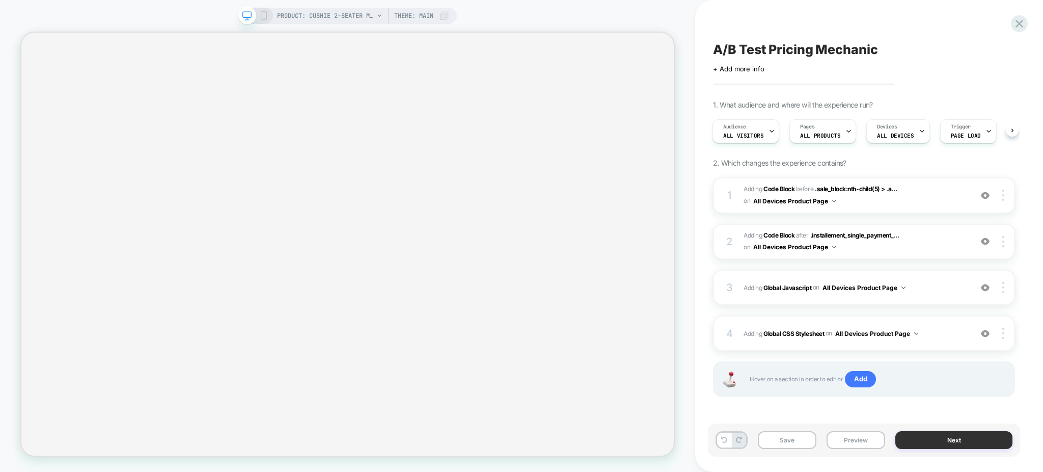
click at [921, 450] on div "Save Preview Next" at bounding box center [864, 439] width 312 height 33
click at [913, 436] on button "Next" at bounding box center [953, 440] width 117 height 18
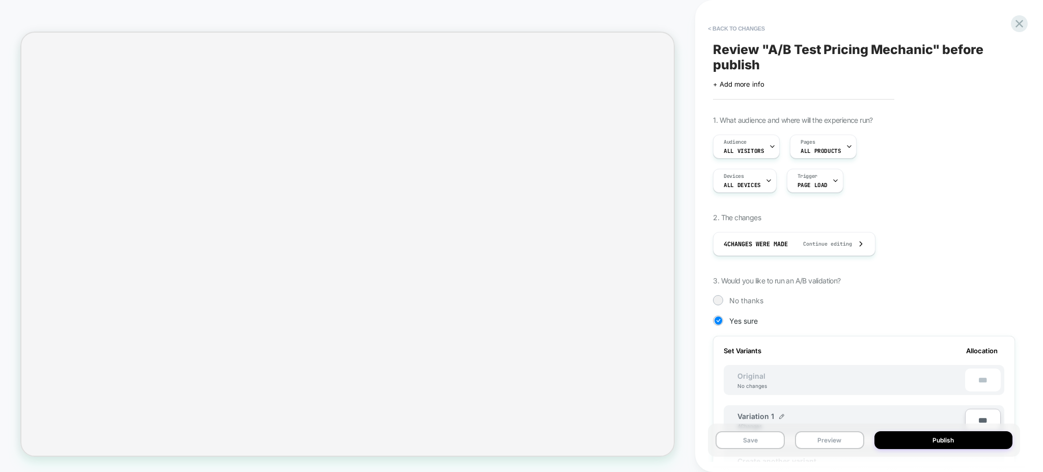
scroll to position [135, 0]
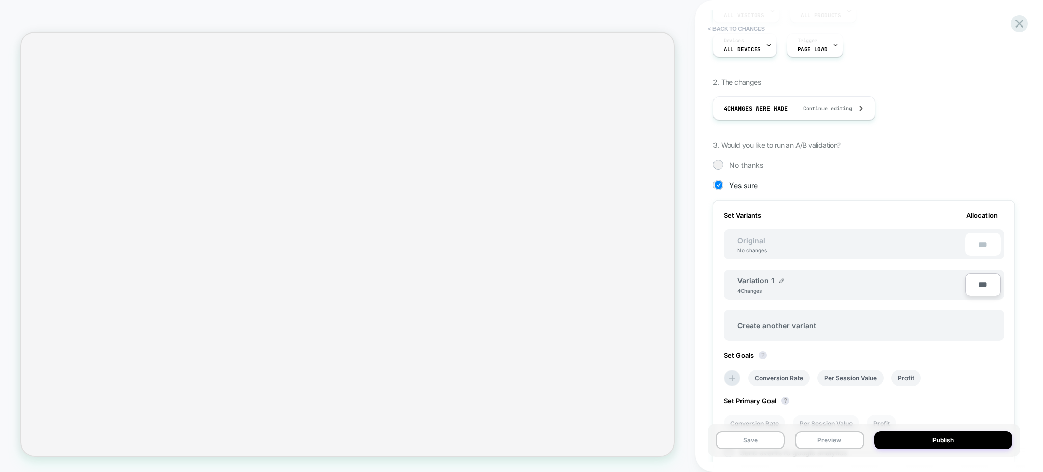
click at [753, 24] on button "< Back to changes" at bounding box center [736, 28] width 67 height 16
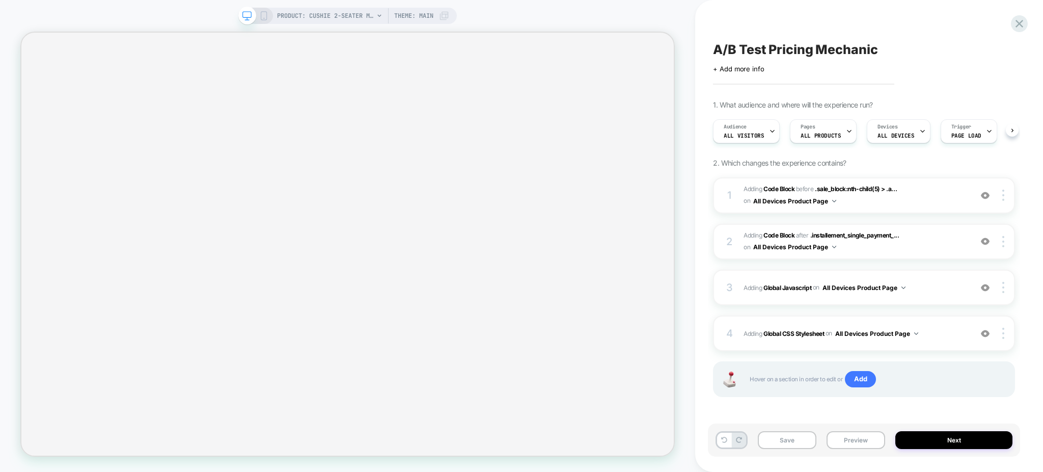
click at [758, 28] on div "A/B Test Pricing Mechanic Click to edit experience details + Add more info 1. W…" at bounding box center [864, 235] width 312 height 451
click at [828, 77] on div "A/B Test Pricing Mechanic Click to edit experience details + Add more info 1. W…" at bounding box center [864, 235] width 312 height 451
click at [975, 434] on button "Next" at bounding box center [953, 440] width 117 height 18
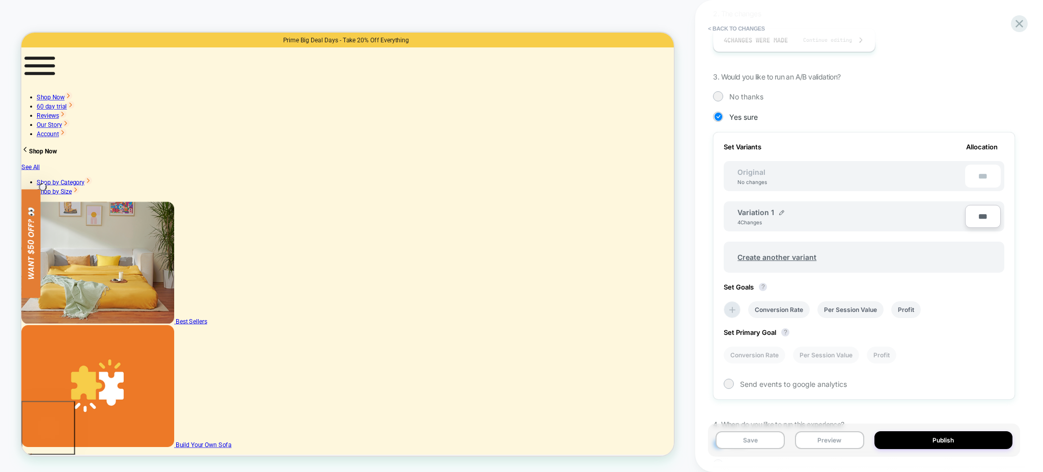
scroll to position [0, 0]
click at [752, 28] on button "< Back to changes" at bounding box center [736, 28] width 67 height 16
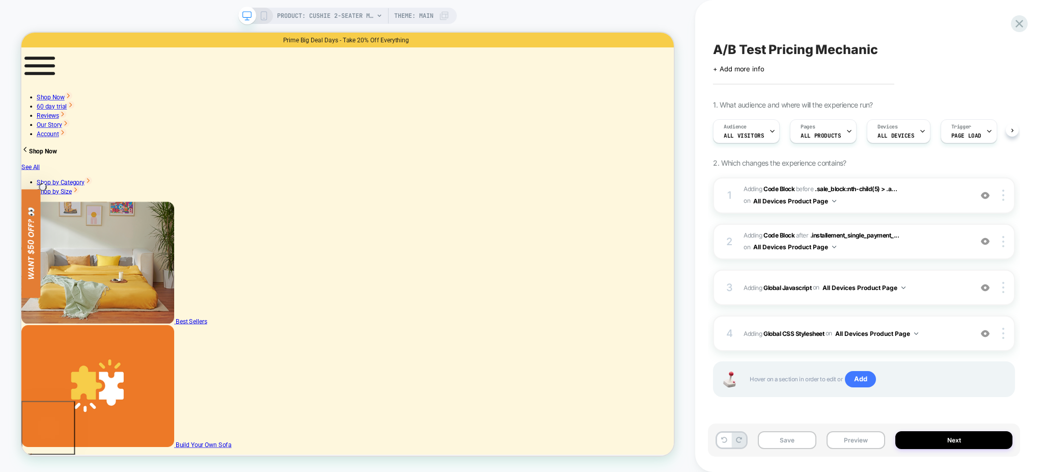
scroll to position [0, 1]
click at [1017, 17] on icon at bounding box center [1020, 24] width 14 height 14
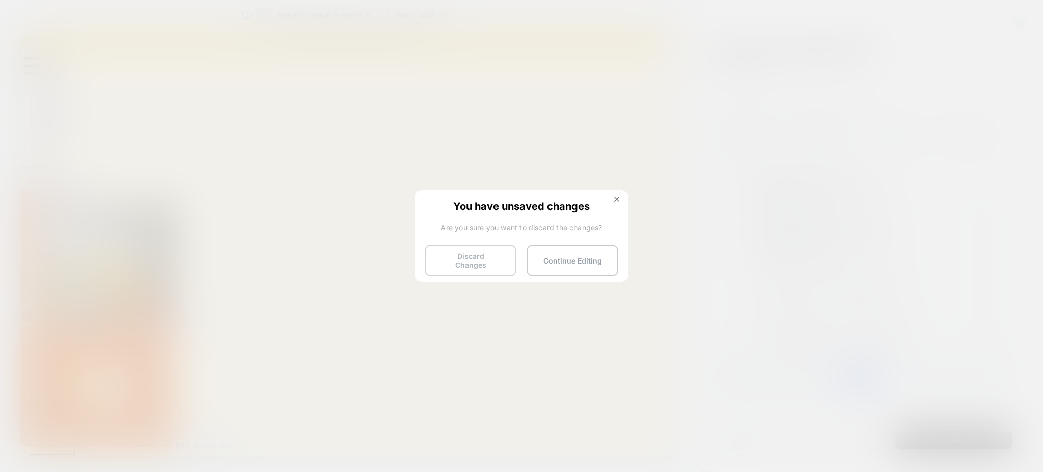
click at [466, 257] on button "Discard Changes" at bounding box center [471, 260] width 92 height 32
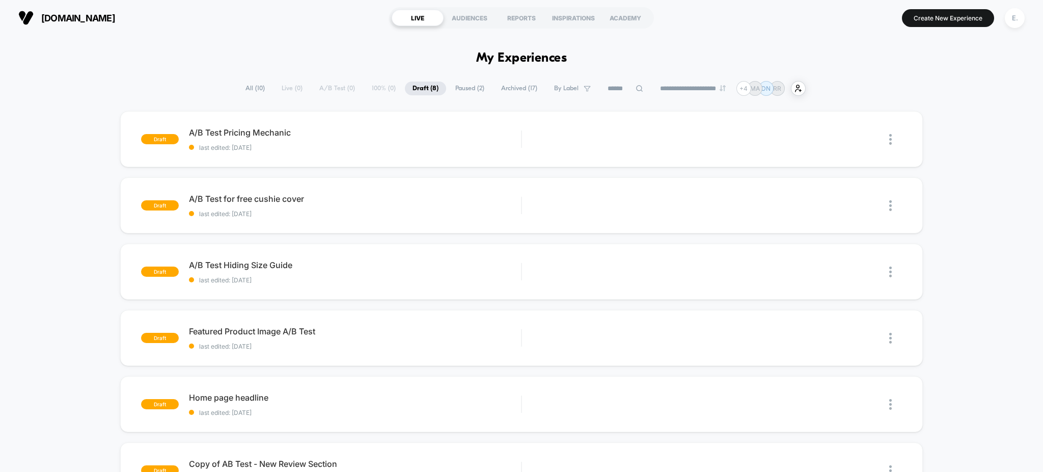
drag, startPoint x: 302, startPoint y: 146, endPoint x: 280, endPoint y: 155, distance: 24.0
click at [280, 155] on div "draft A/B Test Pricing Mechanic last edited: [DATE] Edit Duplicate Preview Start" at bounding box center [521, 139] width 803 height 56
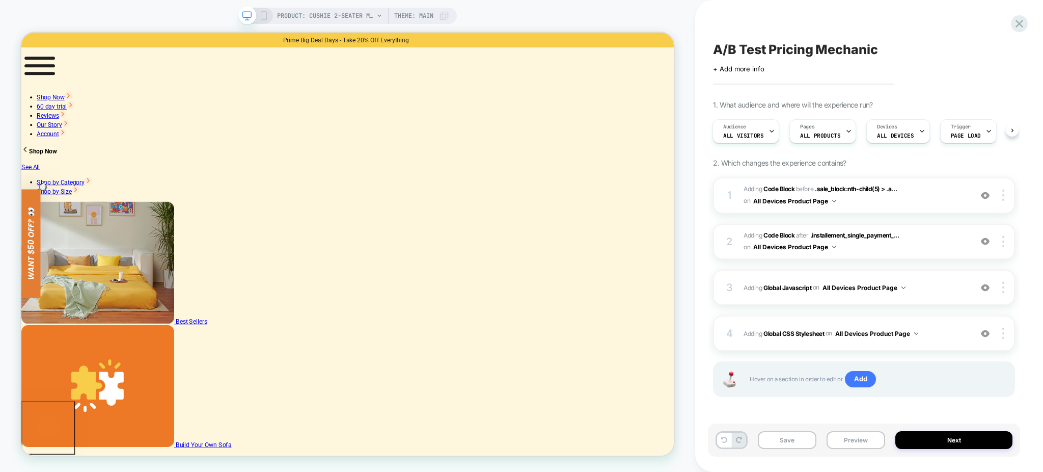
scroll to position [0, 3]
click at [838, 439] on button "Preview" at bounding box center [856, 440] width 59 height 18
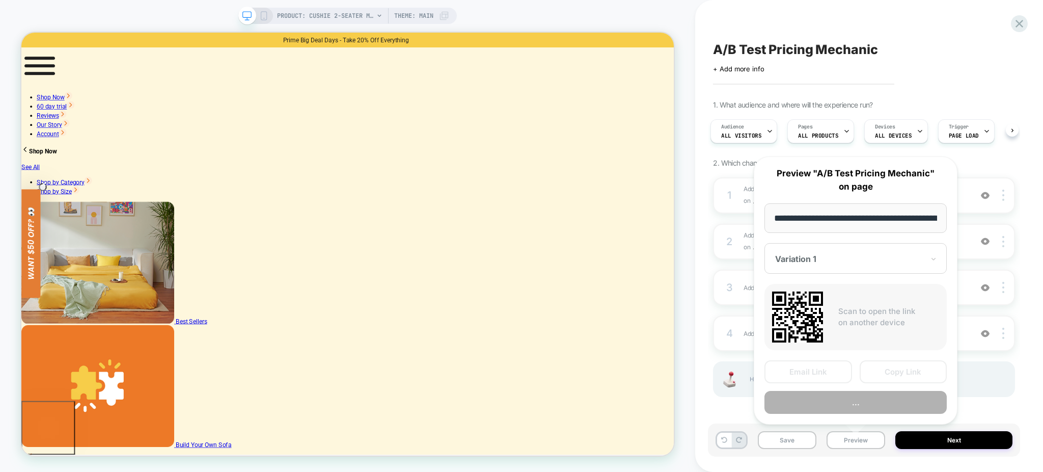
scroll to position [0, 233]
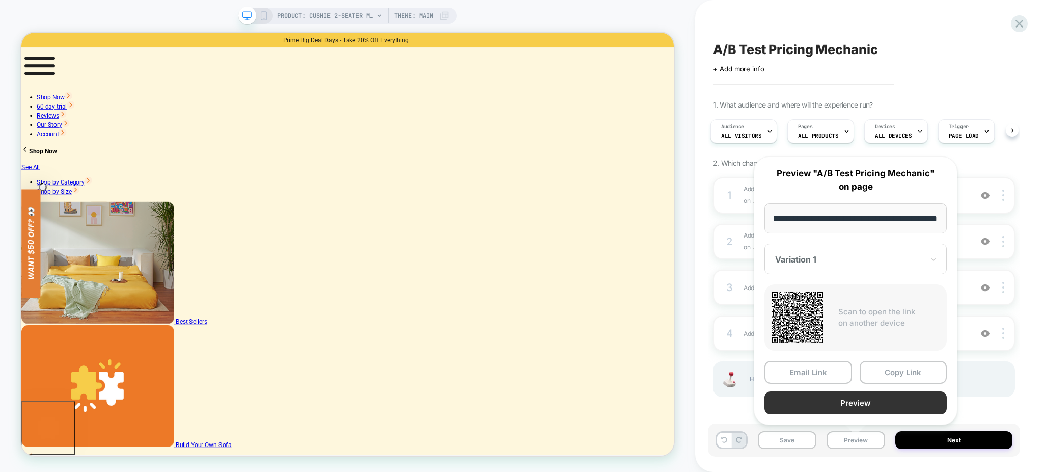
click at [813, 399] on button "Preview" at bounding box center [856, 402] width 182 height 23
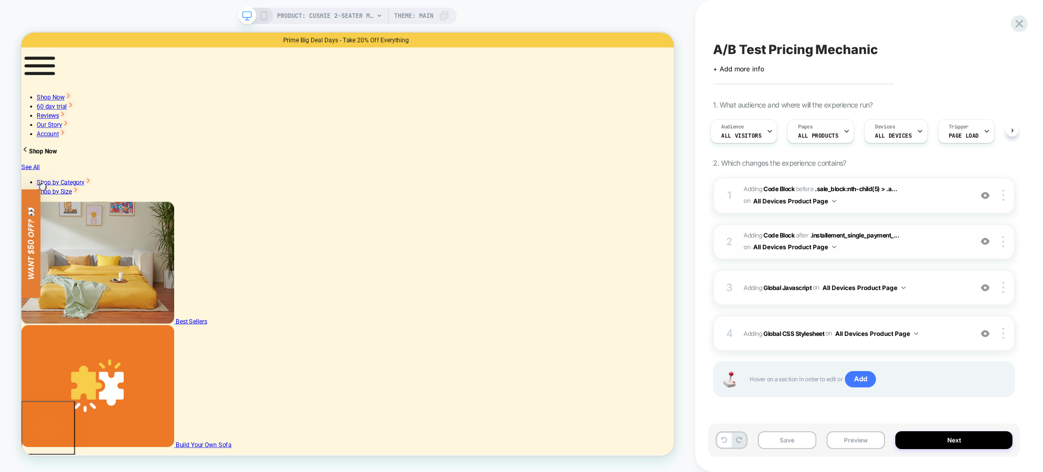
click at [914, 249] on span "Adding Code Block AFTER .installement_single_payment_... .installement_single_p…" at bounding box center [855, 242] width 223 height 24
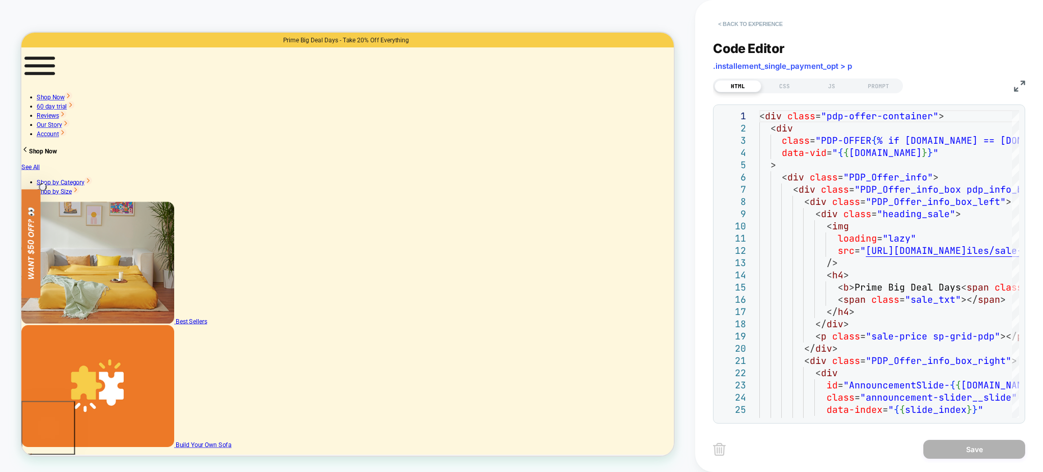
click at [747, 20] on button "< Back to experience" at bounding box center [750, 24] width 74 height 16
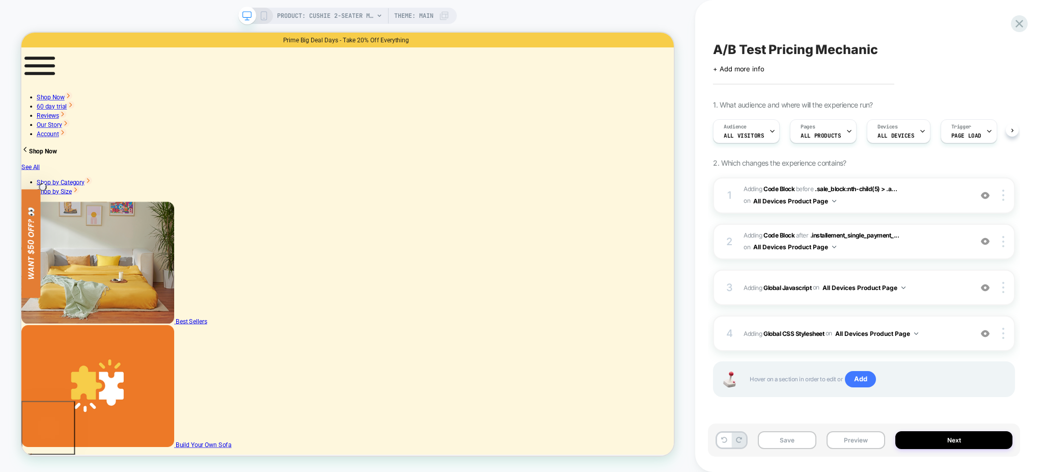
scroll to position [0, 1]
click at [918, 296] on div "3 Adding Global Javascript on All Devices Product Page Add Before Add After Tar…" at bounding box center [864, 287] width 302 height 36
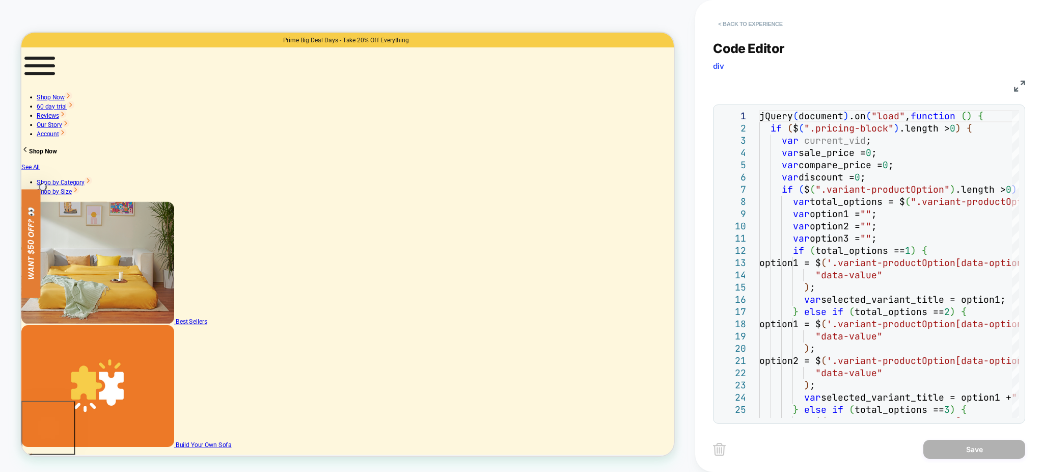
click at [772, 20] on button "< Back to experience" at bounding box center [750, 24] width 74 height 16
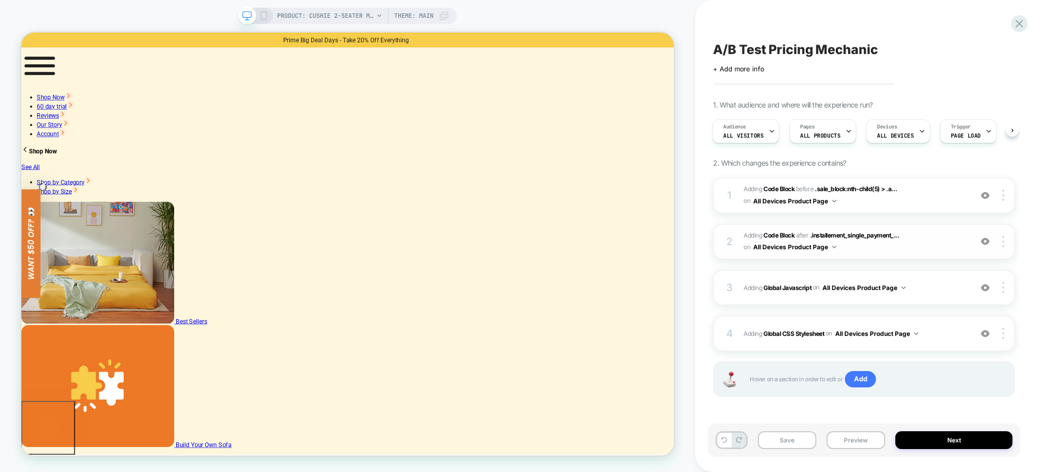
click at [981, 242] on img at bounding box center [985, 241] width 9 height 9
click at [990, 243] on img at bounding box center [985, 241] width 9 height 9
click at [985, 194] on img at bounding box center [985, 195] width 9 height 9
click at [985, 193] on img at bounding box center [985, 195] width 9 height 9
click at [984, 194] on img at bounding box center [985, 195] width 9 height 9
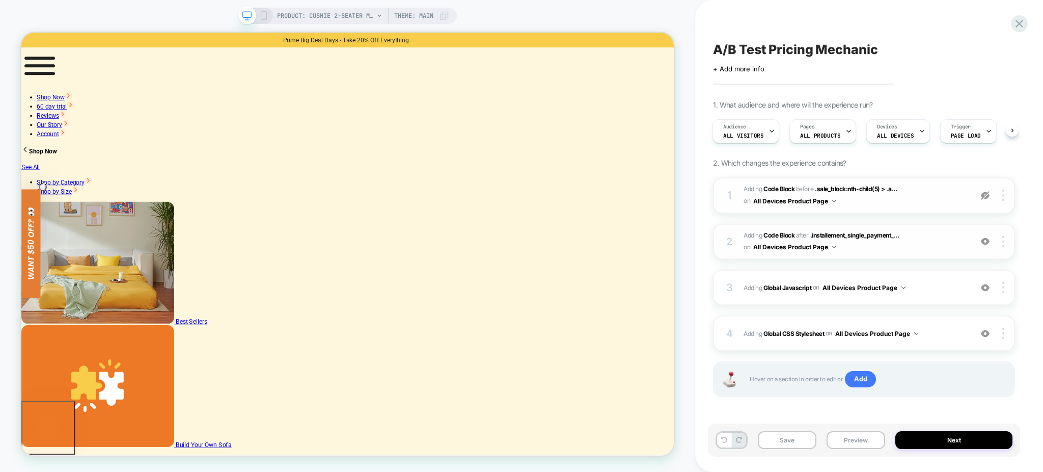
click at [984, 194] on img at bounding box center [985, 195] width 9 height 9
click at [989, 239] on img at bounding box center [985, 241] width 9 height 9
click at [844, 445] on button "Preview" at bounding box center [856, 440] width 59 height 18
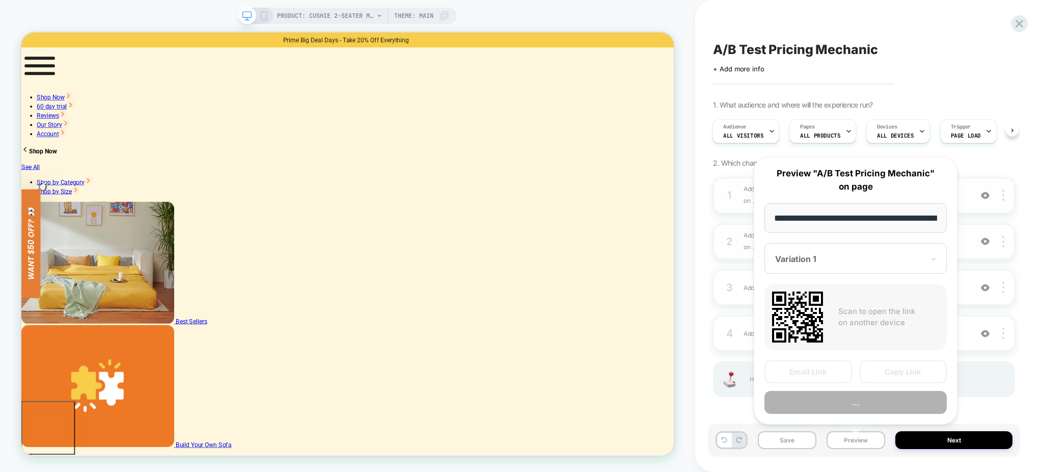
scroll to position [0, 233]
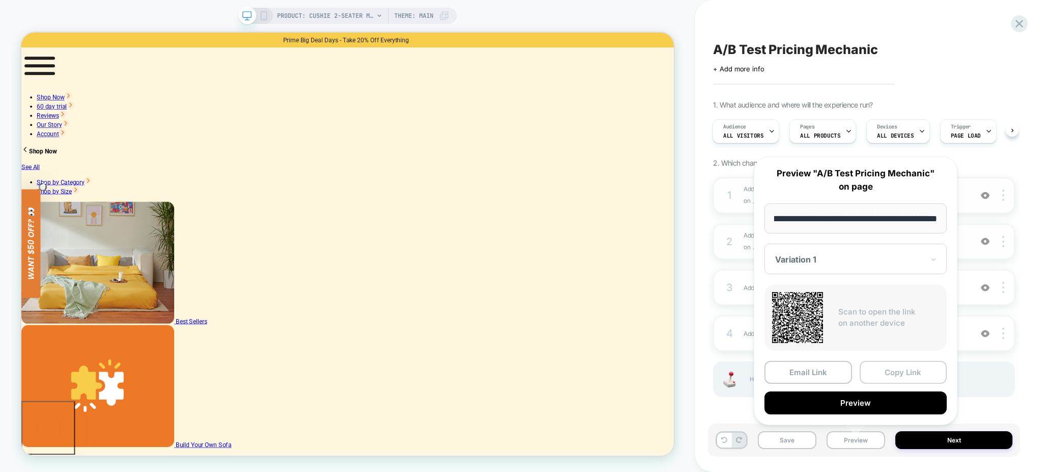
click at [875, 371] on button "Copy Link" at bounding box center [904, 372] width 88 height 23
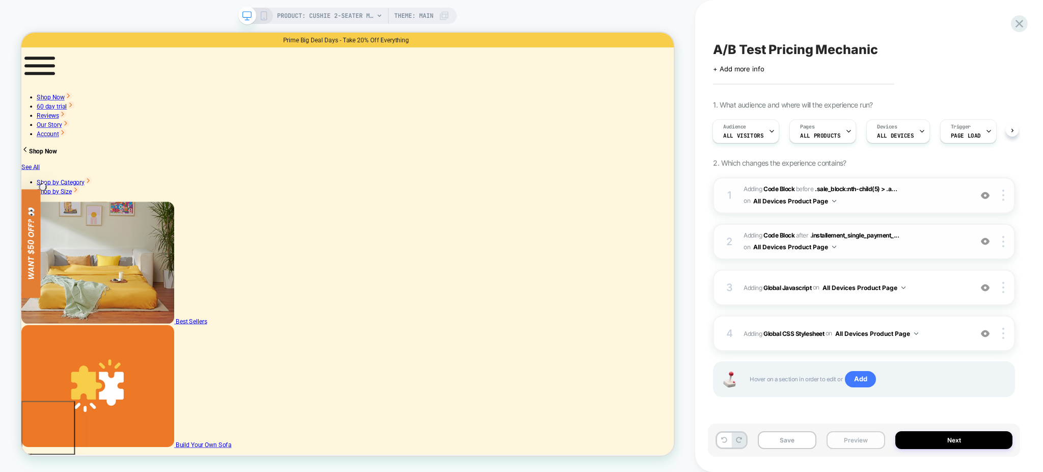
click at [857, 442] on button "Preview" at bounding box center [856, 440] width 59 height 18
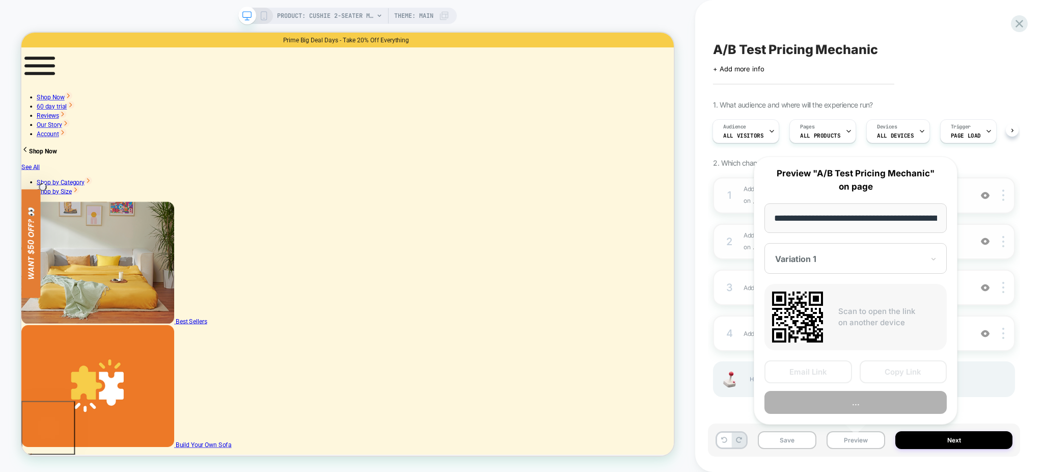
scroll to position [0, 233]
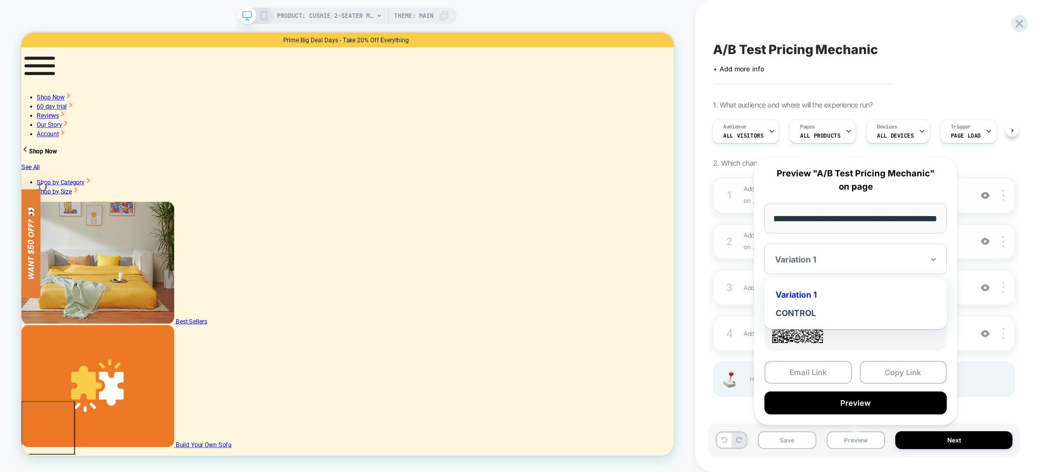
click at [825, 258] on div at bounding box center [849, 259] width 149 height 10
click at [807, 308] on div "CONTROL" at bounding box center [856, 313] width 172 height 18
click at [894, 372] on button "Copy Link" at bounding box center [904, 372] width 88 height 23
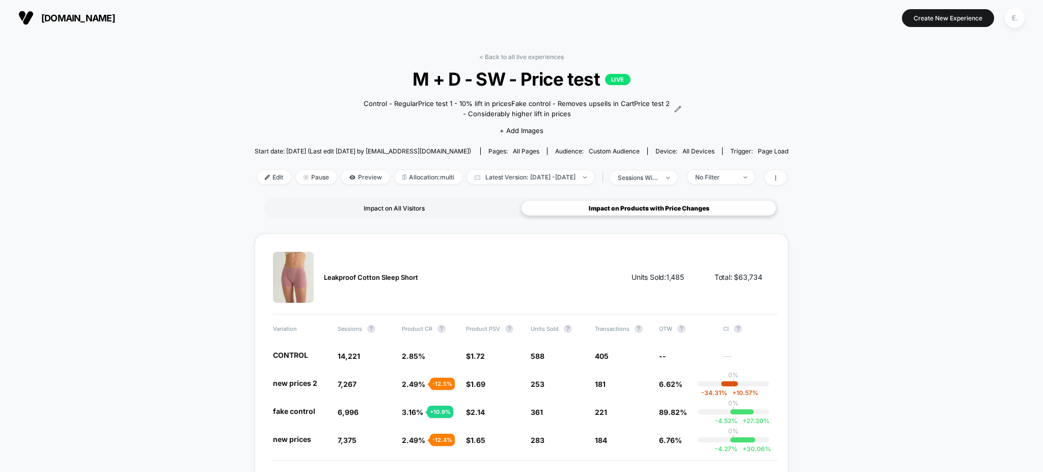
click at [461, 213] on div "Impact on All Visitors" at bounding box center [394, 207] width 255 height 15
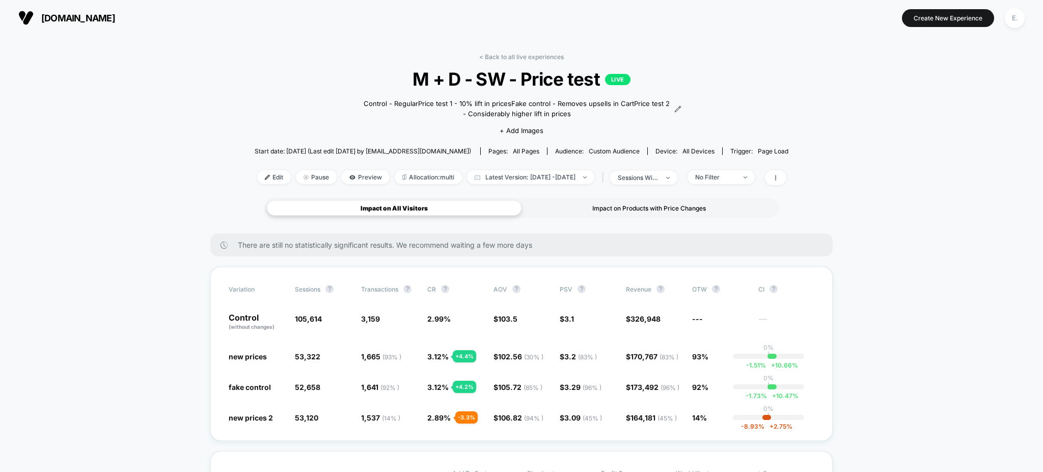
click at [592, 201] on div "Impact on Products with Price Changes" at bounding box center [649, 207] width 255 height 15
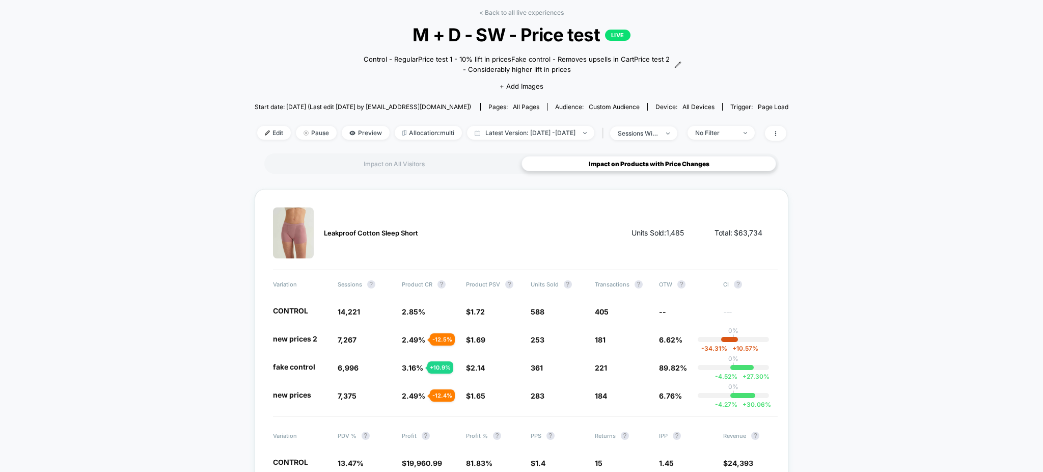
scroll to position [68, 0]
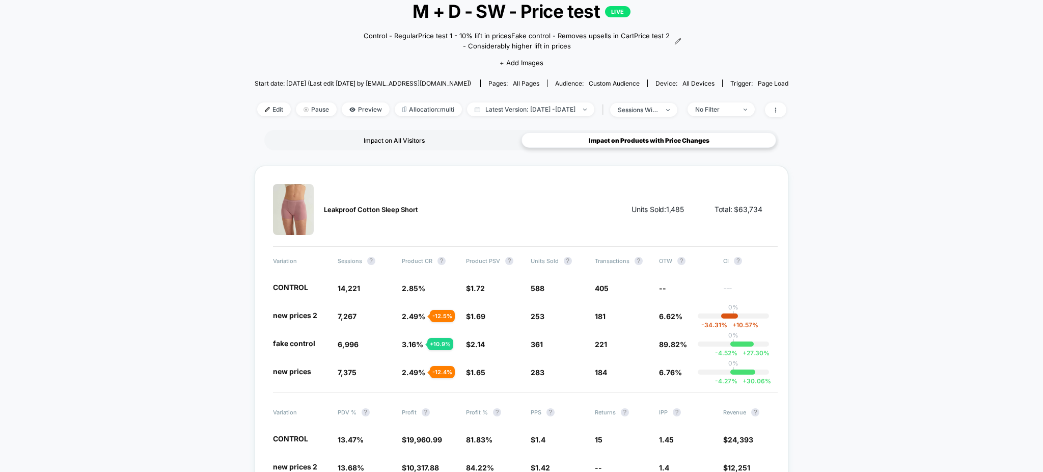
click at [432, 136] on div "Impact on All Visitors" at bounding box center [394, 139] width 255 height 15
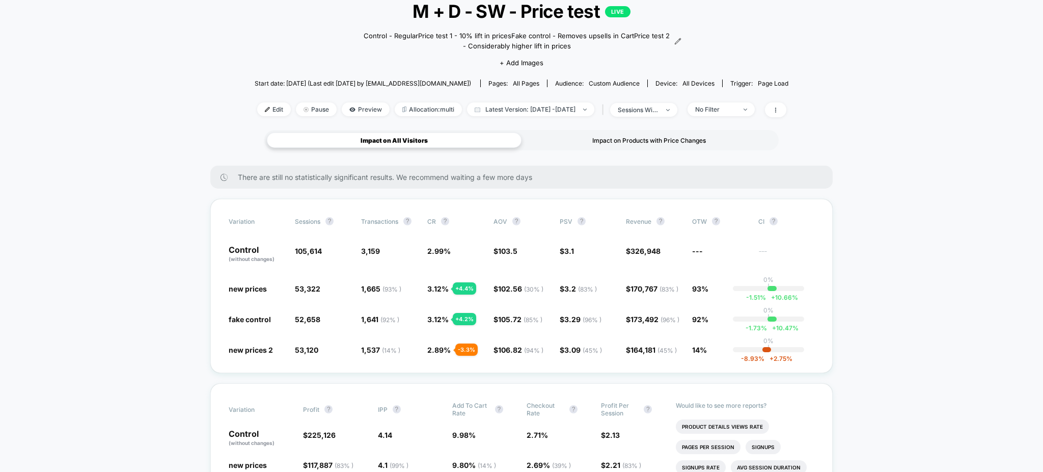
click at [587, 143] on div "Impact on Products with Price Changes" at bounding box center [649, 139] width 255 height 15
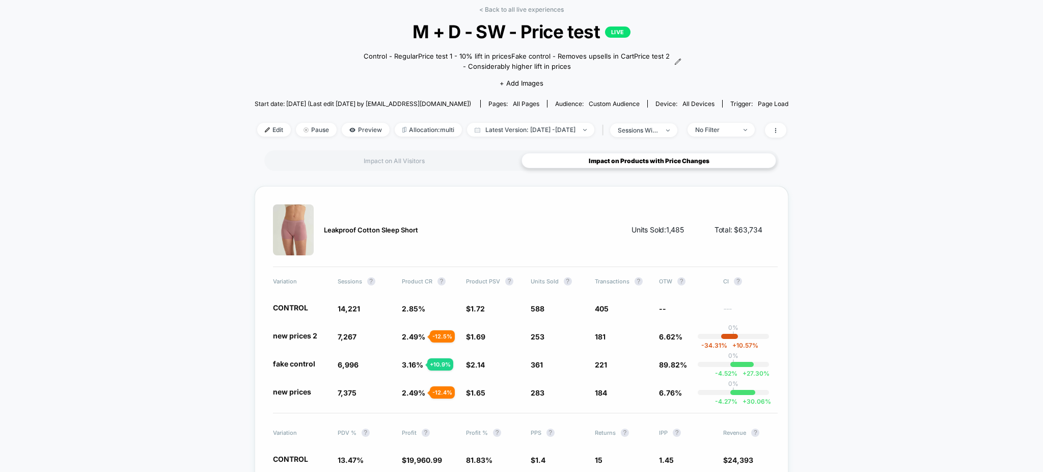
scroll to position [0, 0]
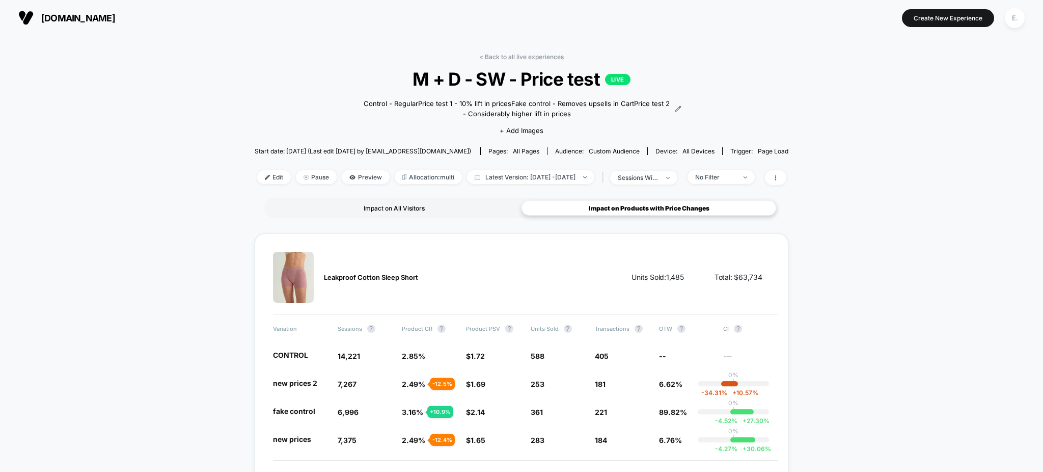
click at [372, 201] on div "Impact on All Visitors" at bounding box center [394, 207] width 255 height 15
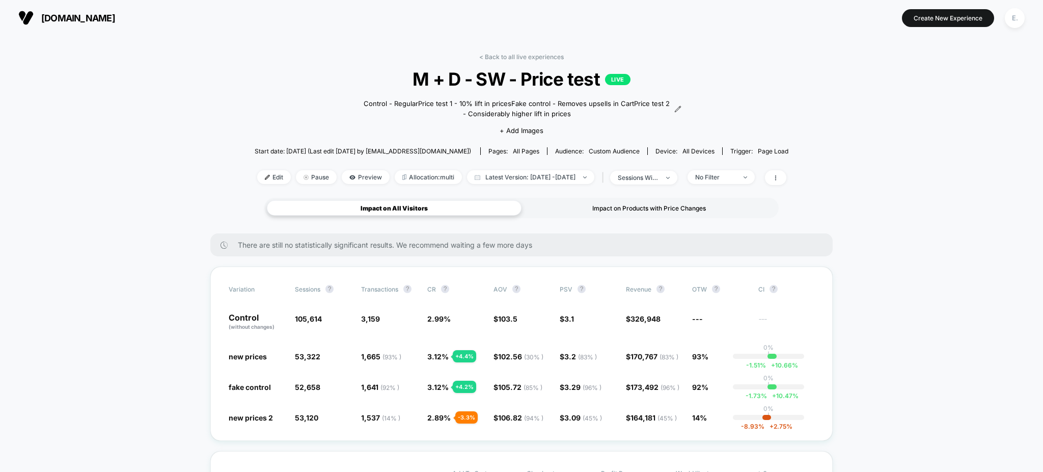
click at [623, 206] on div "Impact on Products with Price Changes" at bounding box center [649, 207] width 255 height 15
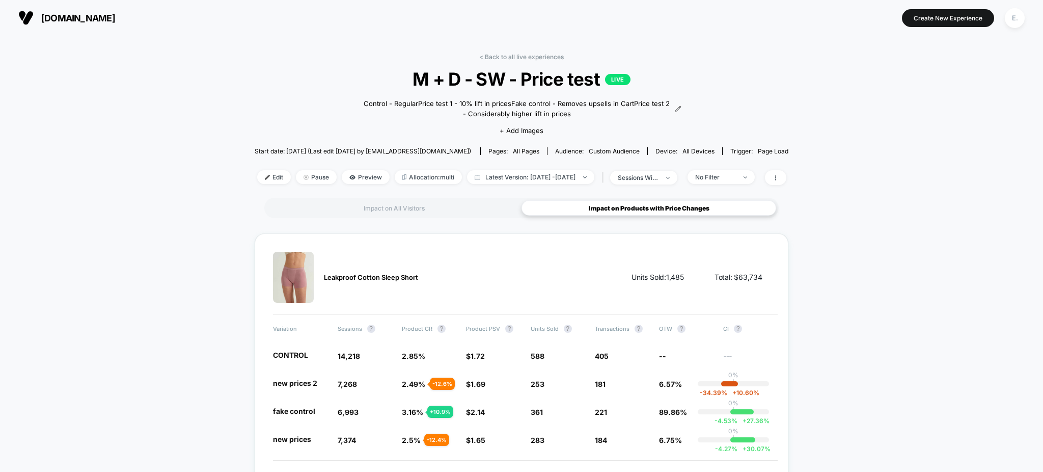
click at [576, 164] on div "< Back to all live experiences M + D - SW - Price test LIVE Control - Regular P…" at bounding box center [522, 125] width 534 height 145
click at [586, 180] on span "Latest Version: Aug 27, 2025 - Oct 9, 2025" at bounding box center [530, 177] width 127 height 14
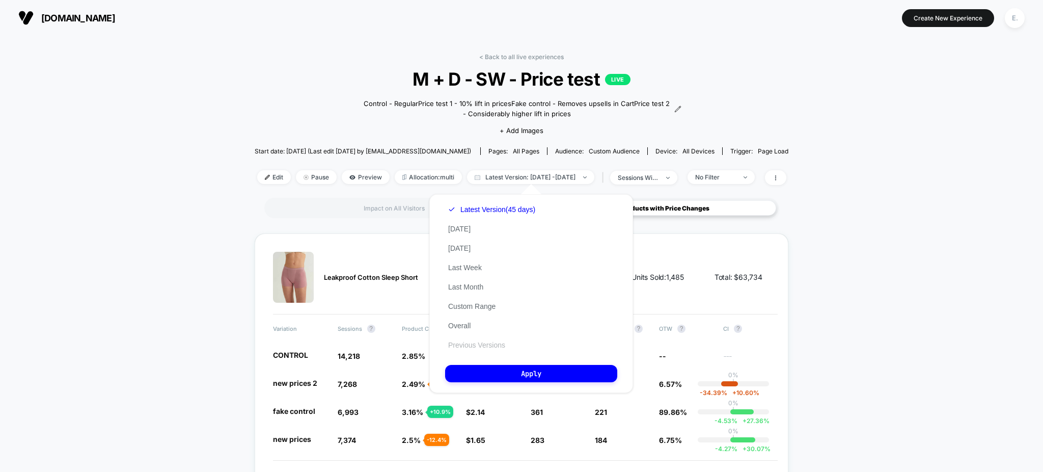
click at [497, 345] on button "Previous Versions" at bounding box center [476, 344] width 63 height 9
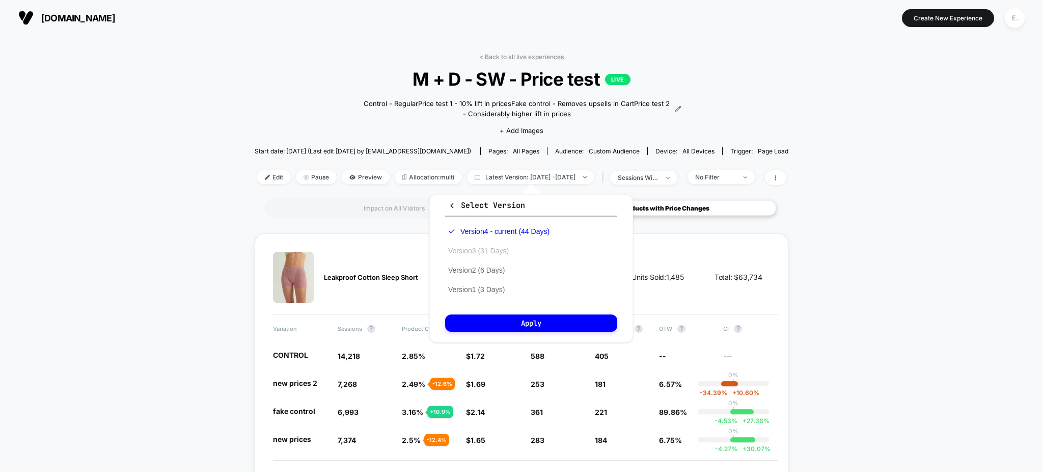
click at [481, 248] on button "Version 3 (31 Days)" at bounding box center [478, 250] width 67 height 9
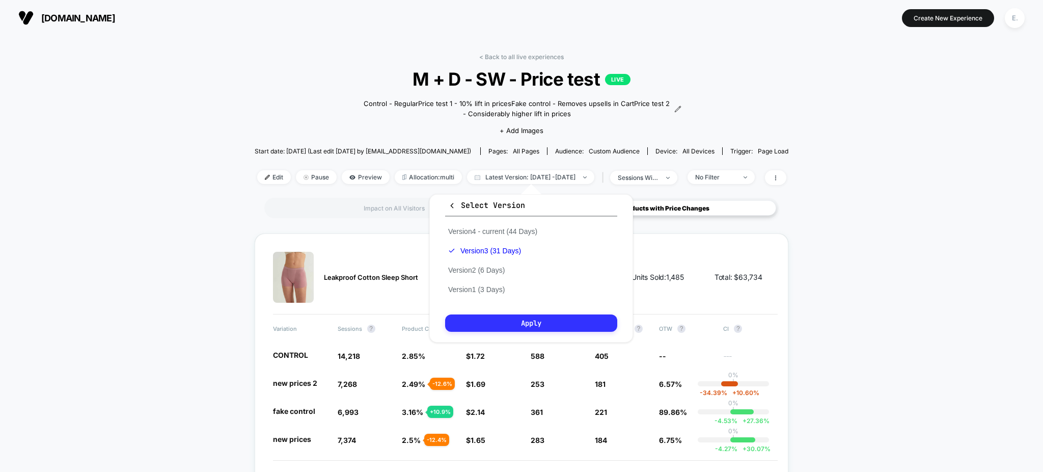
click at [498, 326] on button "Apply" at bounding box center [531, 322] width 172 height 17
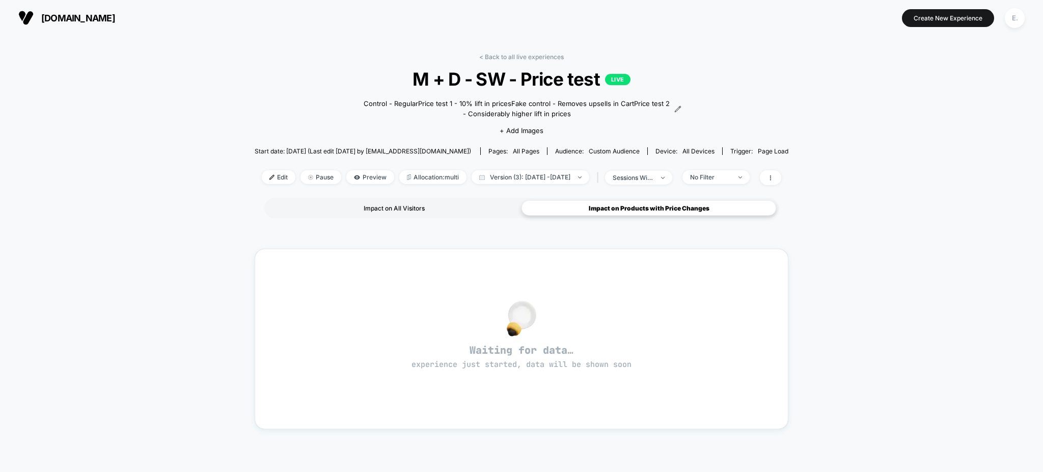
click at [428, 210] on div "Impact on All Visitors" at bounding box center [394, 207] width 255 height 15
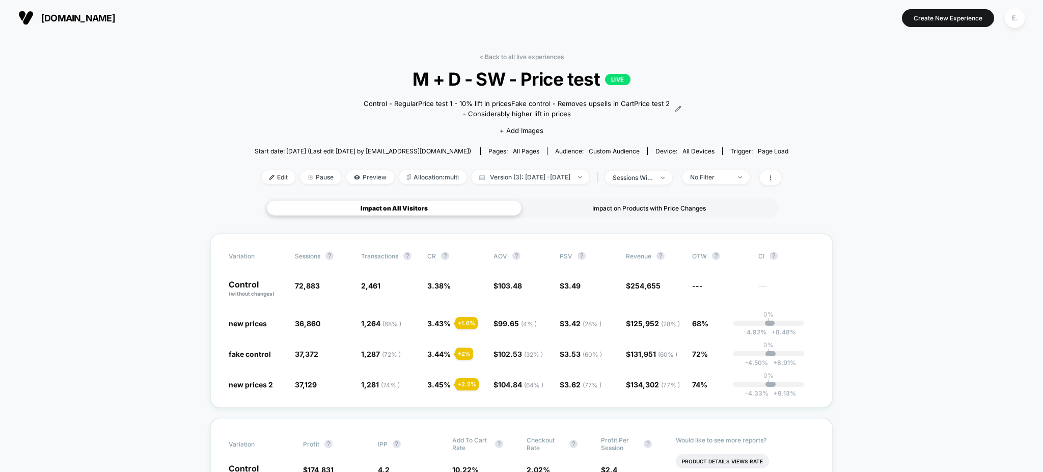
click at [603, 208] on div "Impact on Products with Price Changes" at bounding box center [649, 207] width 255 height 15
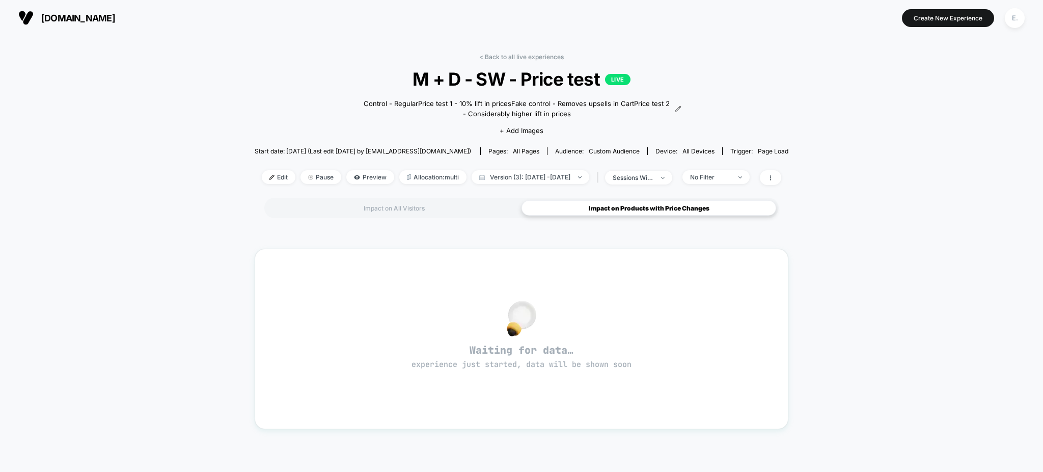
click at [559, 185] on div "< Back to all live experiences M + D - SW - Price test LIVE Control - Regular P…" at bounding box center [522, 125] width 534 height 145
click at [556, 180] on span "Version (3): Jul 29, 2025 - Aug 28, 2025" at bounding box center [531, 177] width 118 height 14
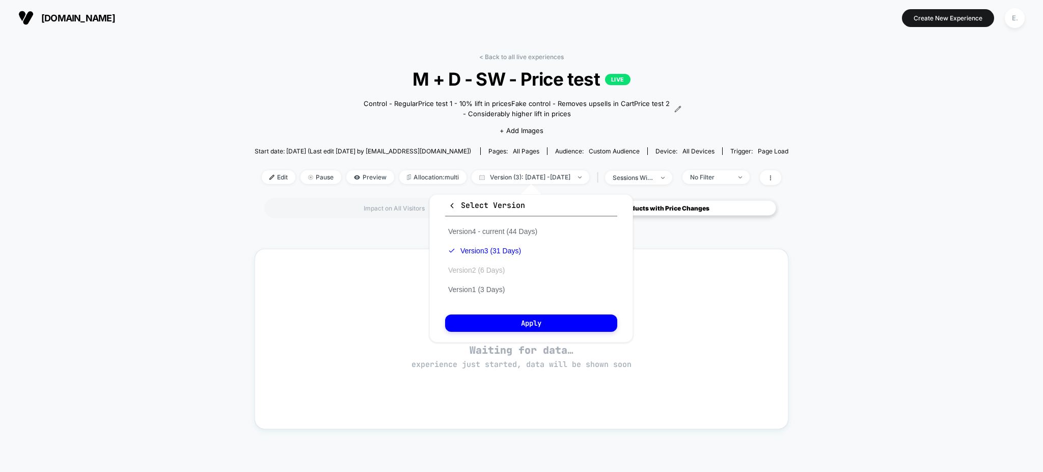
click at [492, 265] on button "Version 2 (6 Days)" at bounding box center [476, 269] width 63 height 9
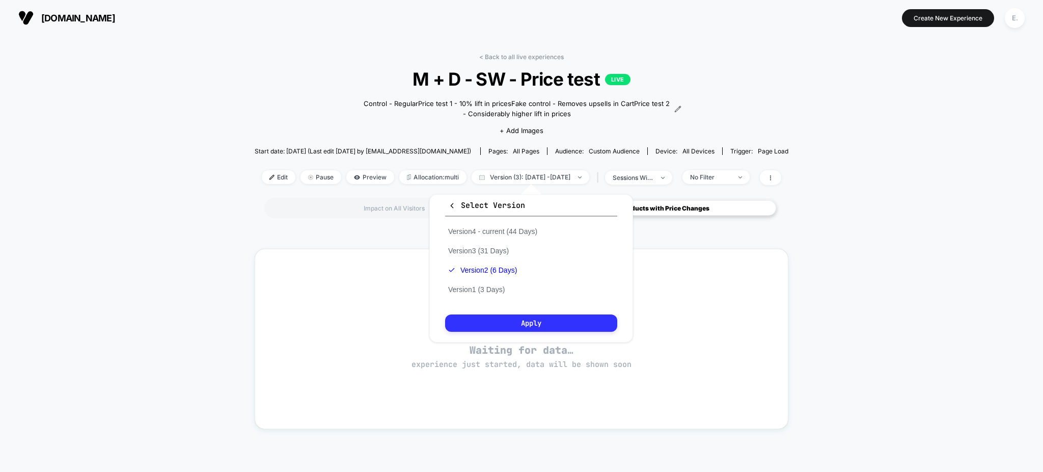
click at [466, 321] on button "Apply" at bounding box center [531, 322] width 172 height 17
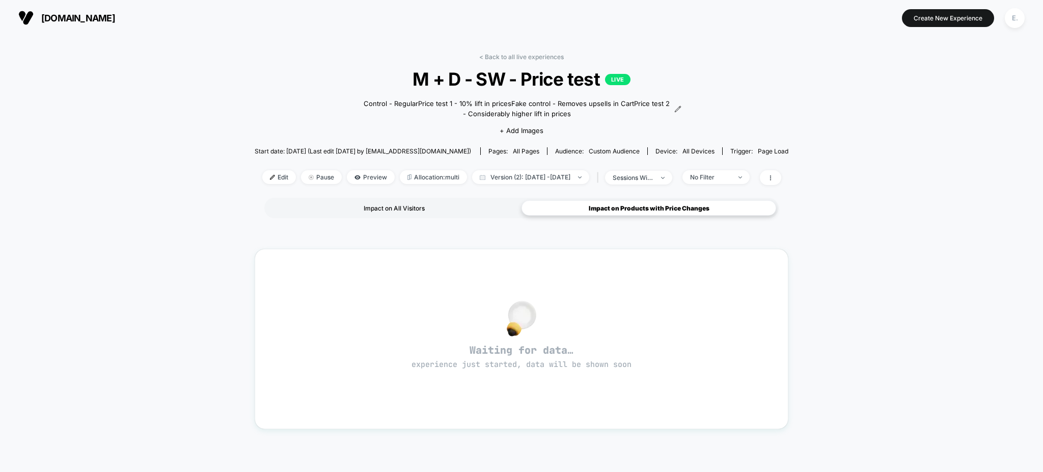
click at [418, 201] on div "Impact on All Visitors" at bounding box center [394, 207] width 255 height 15
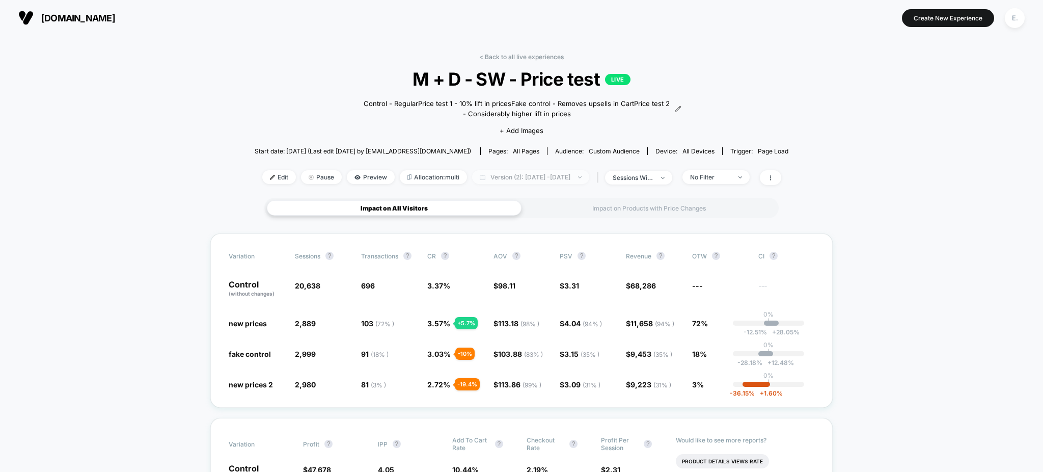
click at [560, 178] on span "Version (2): Jul 24, 2025 - Jul 29, 2025" at bounding box center [530, 177] width 117 height 14
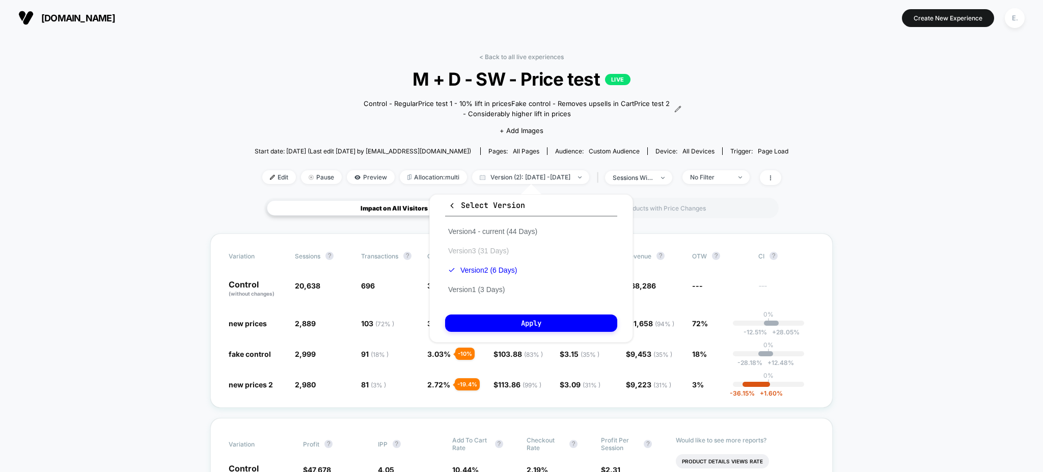
click at [499, 249] on button "Version 3 (31 Days)" at bounding box center [478, 250] width 67 height 9
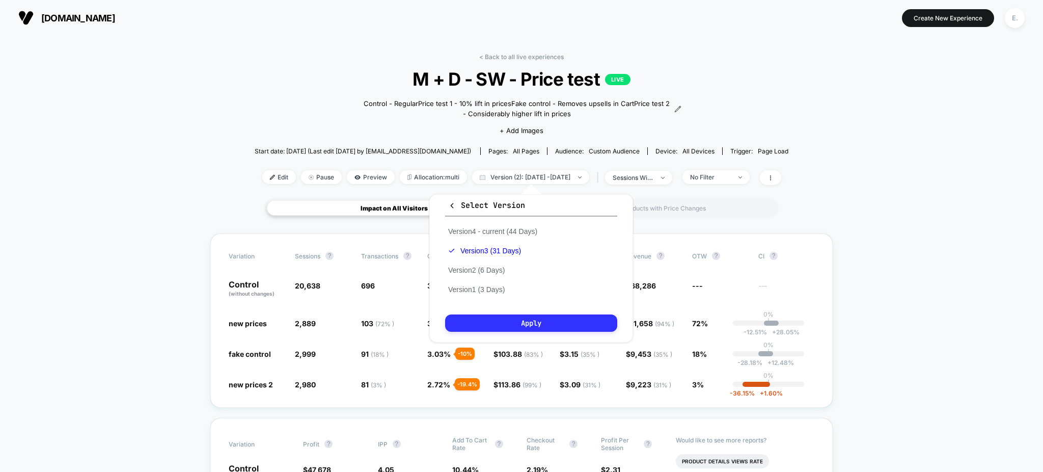
click at [534, 321] on button "Apply" at bounding box center [531, 322] width 172 height 17
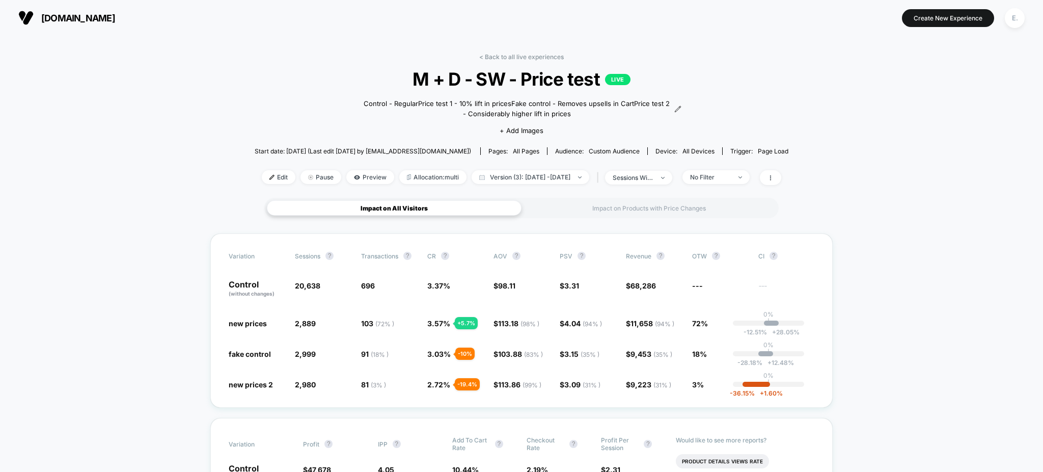
click at [599, 217] on div "Impact on All Visitors Impact on Products with Price Changes" at bounding box center [521, 208] width 514 height 20
click at [600, 212] on div "Impact on Products with Price Changes" at bounding box center [649, 207] width 255 height 15
